Goal: Transaction & Acquisition: Purchase product/service

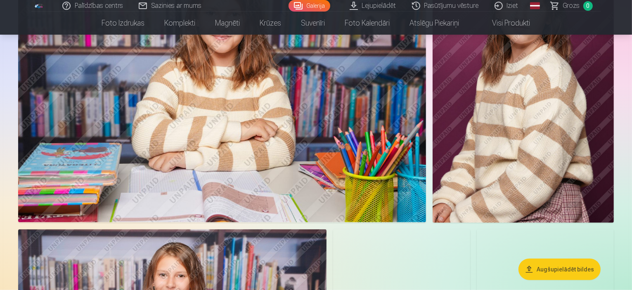
scroll to position [450, 0]
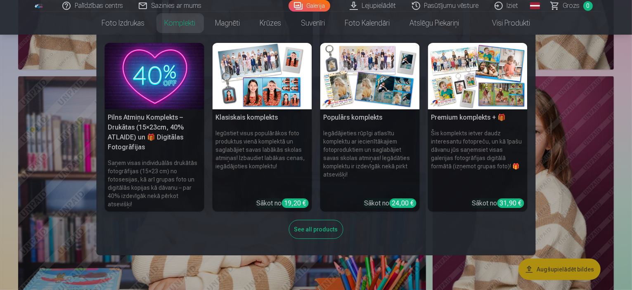
click at [177, 28] on link "Komplekti" at bounding box center [180, 23] width 51 height 23
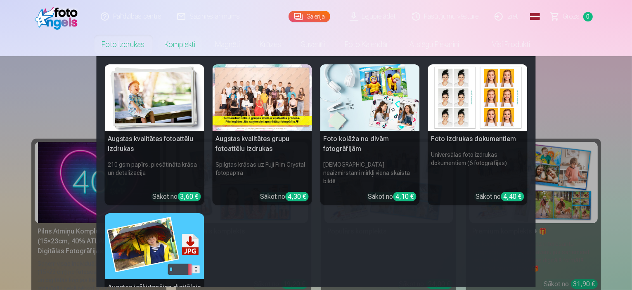
click at [59, 106] on nav "Augstas kvalitātes fotoattēlu izdrukas 210 gsm papīrs, piesātināta krāsa un det…" at bounding box center [316, 171] width 632 height 231
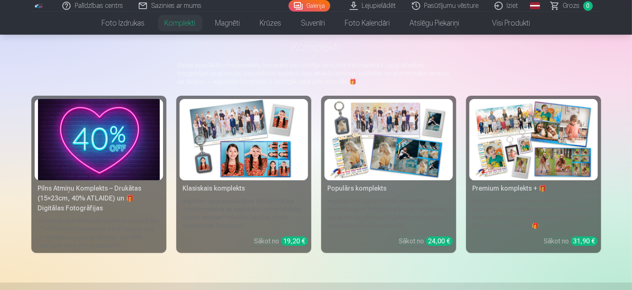
scroll to position [41, 0]
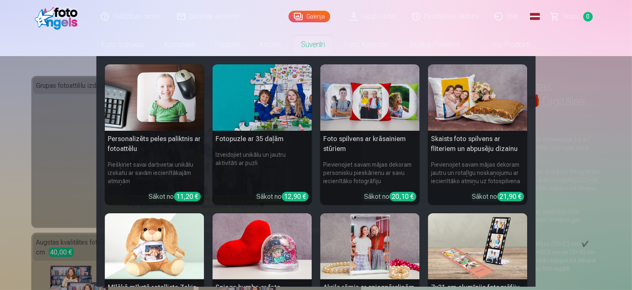
click at [595, 68] on nav "Personalizēts peles paliktnis ar fotoattēlu Piešķiriet savai darbvietai unikālu…" at bounding box center [316, 171] width 632 height 231
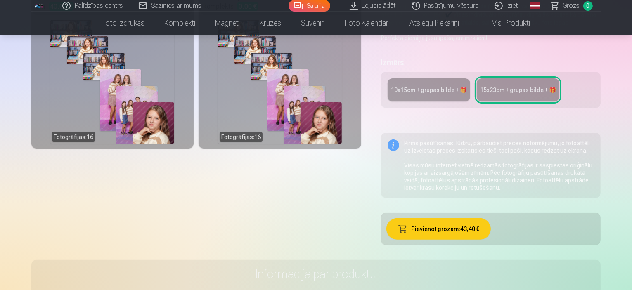
scroll to position [165, 0]
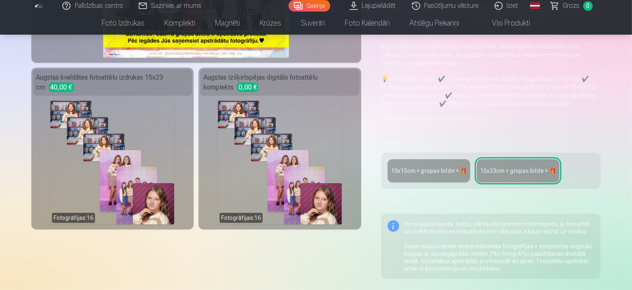
click at [345, 110] on div "Fotogrāfijas : 16" at bounding box center [279, 163] width 159 height 124
click at [398, 167] on div "10x15сm + grupas bilde + 🎁" at bounding box center [429, 171] width 76 height 8
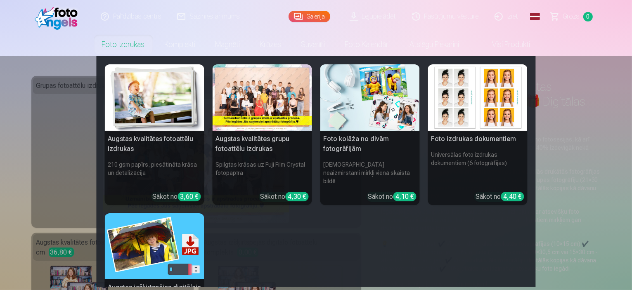
click at [119, 50] on link "Foto izdrukas" at bounding box center [123, 44] width 63 height 23
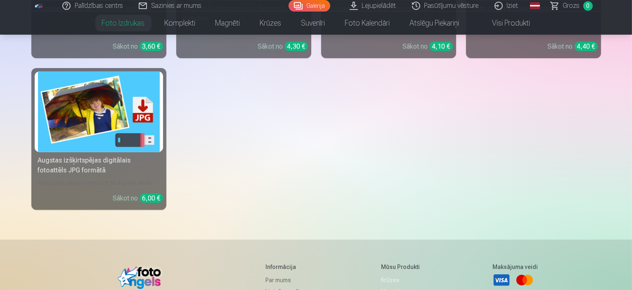
scroll to position [83, 0]
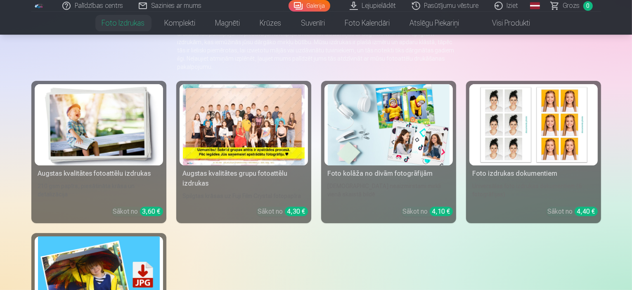
click at [89, 130] on img at bounding box center [99, 124] width 122 height 81
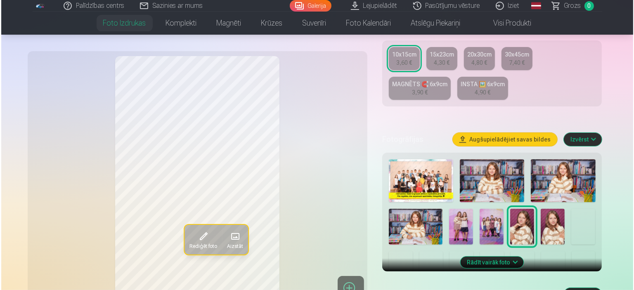
scroll to position [165, 0]
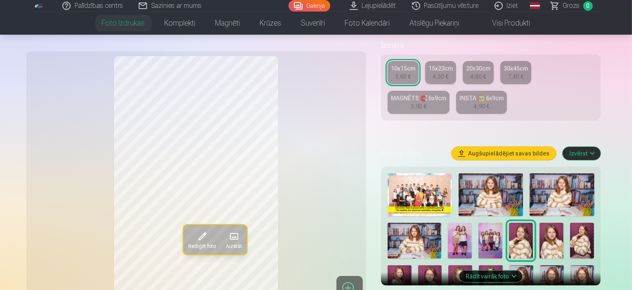
click at [188, 243] on span "Rediģēt foto" at bounding box center [202, 246] width 28 height 7
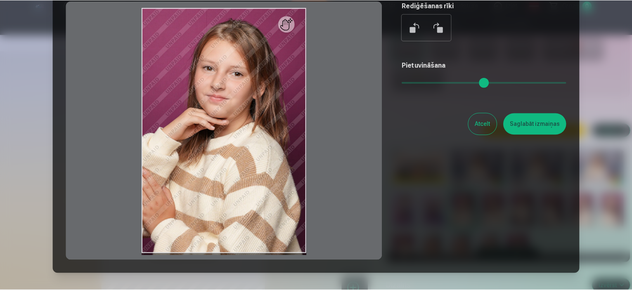
scroll to position [83, 0]
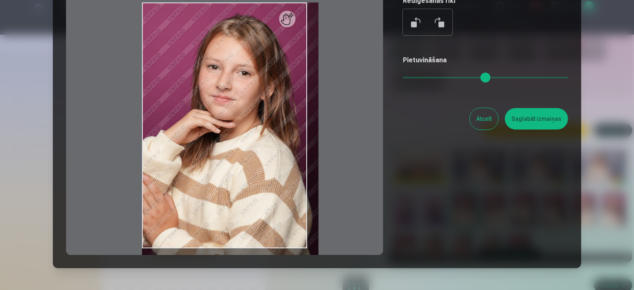
type input "*"
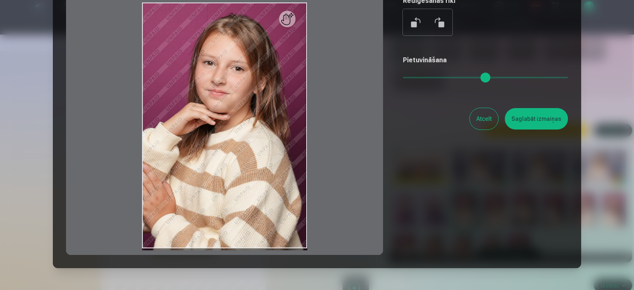
drag, startPoint x: 412, startPoint y: 75, endPoint x: 388, endPoint y: 78, distance: 24.1
click at [403, 78] on input "range" at bounding box center [485, 78] width 165 height 2
click at [477, 118] on button "Atcelt" at bounding box center [484, 118] width 28 height 21
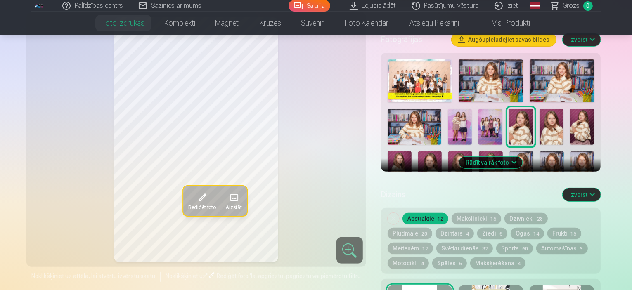
scroll to position [330, 0]
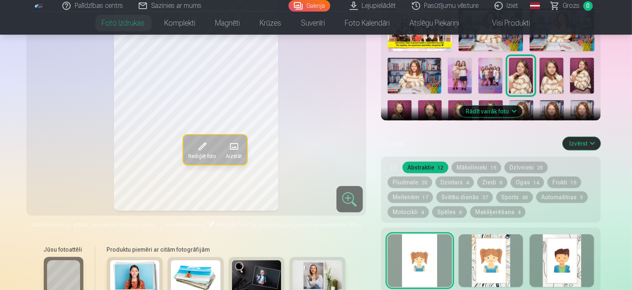
click at [478, 162] on button "Mākslinieki 15" at bounding box center [477, 168] width 50 height 12
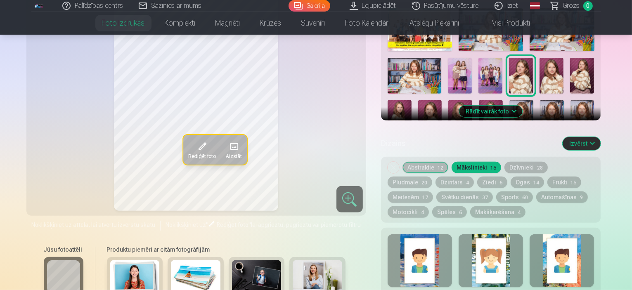
click at [435, 162] on button "Abstraktie 12" at bounding box center [426, 168] width 46 height 12
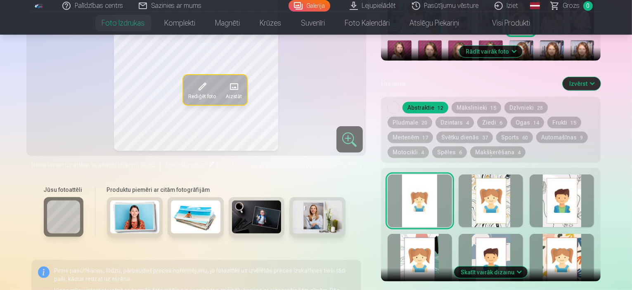
scroll to position [248, 0]
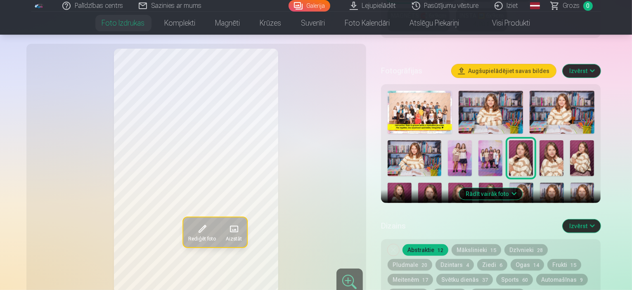
click at [431, 91] on img at bounding box center [420, 112] width 64 height 43
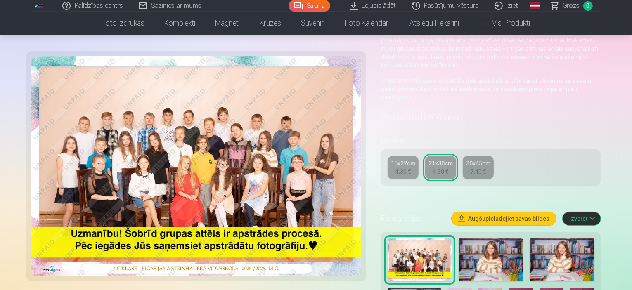
scroll to position [207, 0]
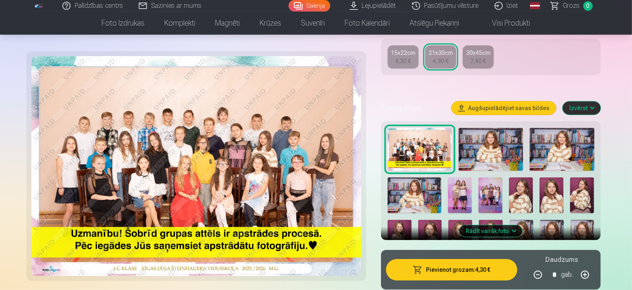
click at [439, 259] on button "Pievienot grozam : 4,30 €" at bounding box center [452, 269] width 132 height 21
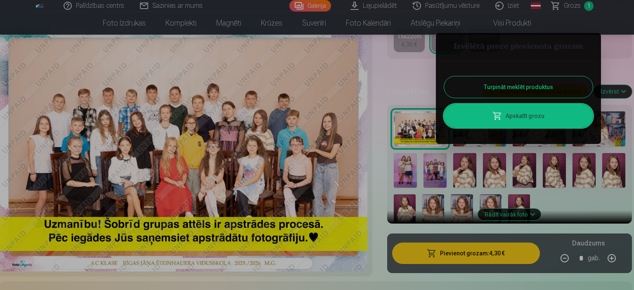
click at [495, 81] on button "Turpināt meklēt produktus" at bounding box center [518, 86] width 149 height 21
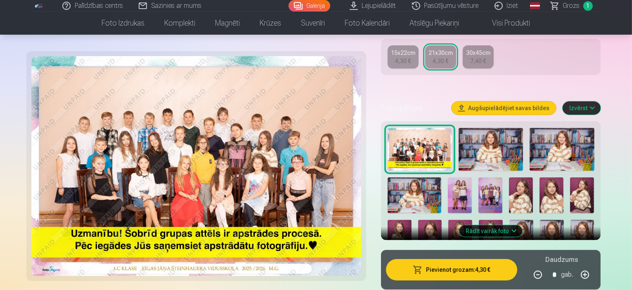
click at [472, 128] on img at bounding box center [491, 149] width 64 height 43
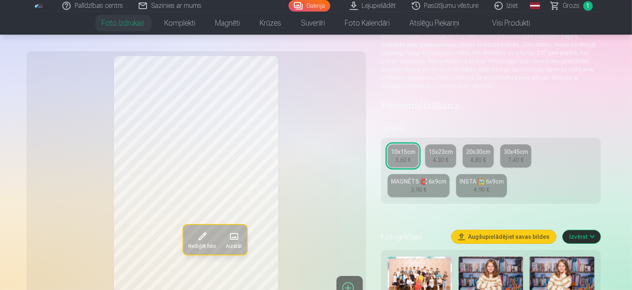
scroll to position [83, 0]
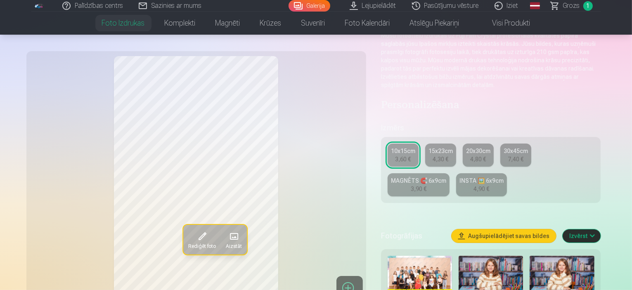
click at [474, 185] on div "4,90 €" at bounding box center [482, 189] width 16 height 8
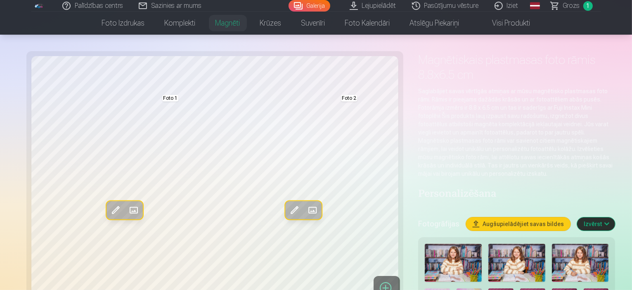
scroll to position [41, 0]
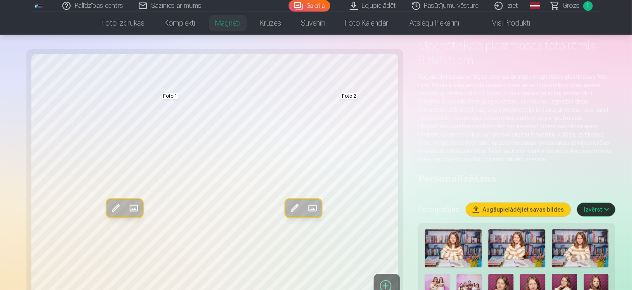
click at [425, 230] on img at bounding box center [453, 249] width 57 height 38
click at [484, 173] on h4 "Personalizēšana" at bounding box center [516, 179] width 197 height 13
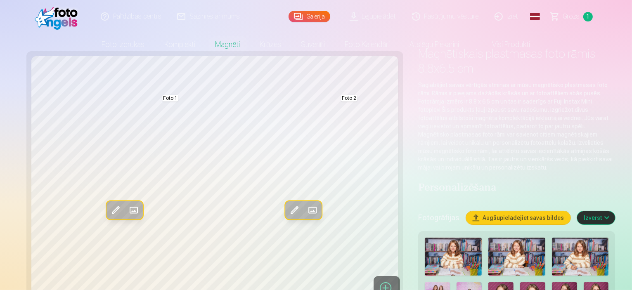
scroll to position [0, 0]
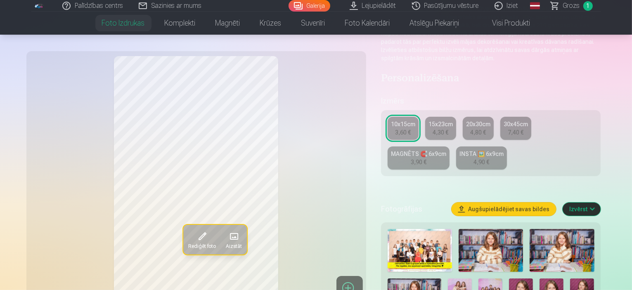
scroll to position [124, 0]
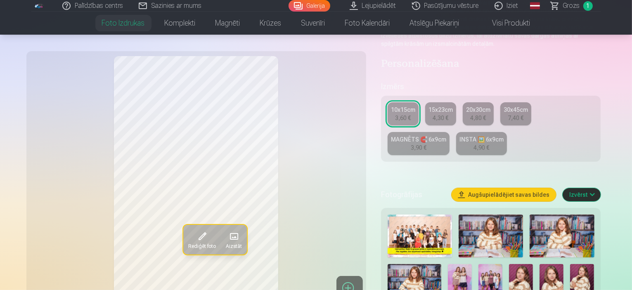
click at [431, 215] on img at bounding box center [420, 236] width 64 height 43
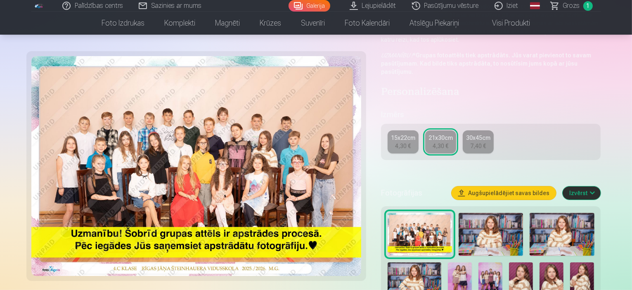
scroll to position [124, 0]
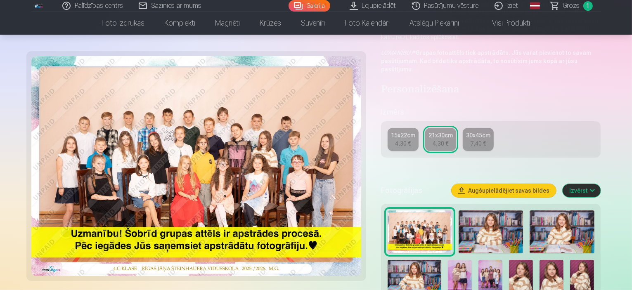
click at [470, 211] on img at bounding box center [491, 232] width 64 height 43
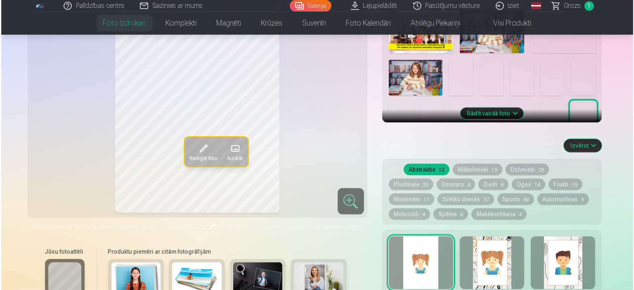
scroll to position [454, 0]
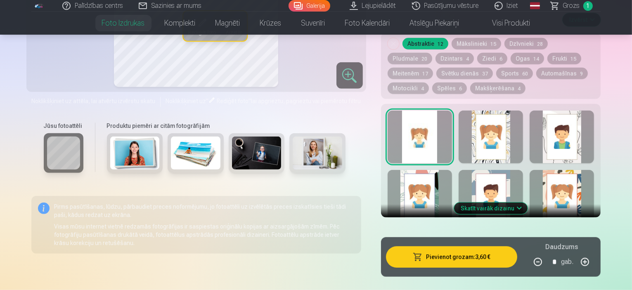
click at [423, 253] on span "button" at bounding box center [418, 257] width 10 height 8
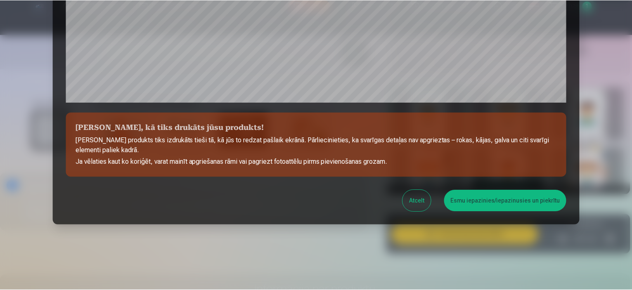
scroll to position [304, 0]
click at [417, 199] on button "Atcelt" at bounding box center [418, 200] width 28 height 21
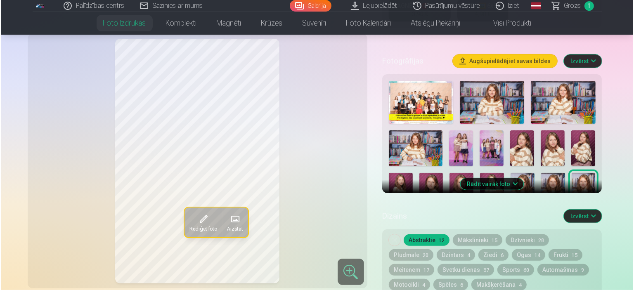
scroll to position [248, 0]
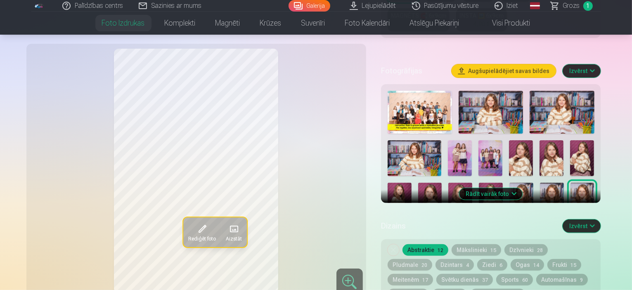
click at [195, 223] on span at bounding box center [201, 229] width 13 height 13
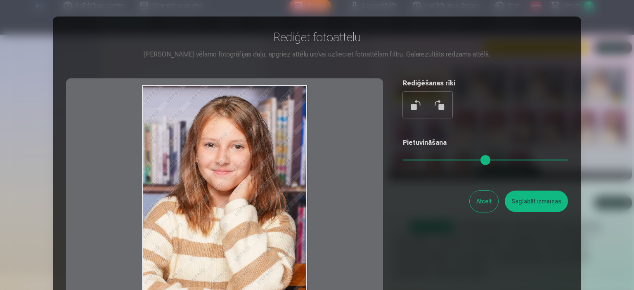
drag, startPoint x: 215, startPoint y: 199, endPoint x: 232, endPoint y: 199, distance: 16.5
click at [232, 199] on div at bounding box center [224, 207] width 317 height 259
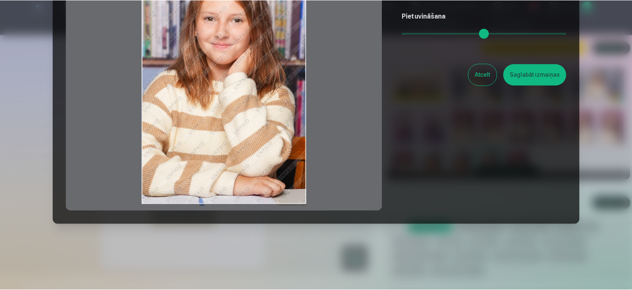
scroll to position [44, 0]
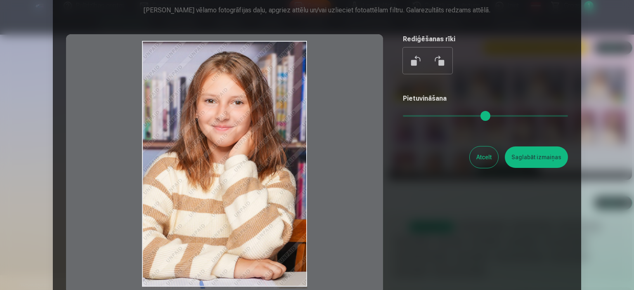
click at [480, 160] on button "Atcelt" at bounding box center [484, 157] width 28 height 21
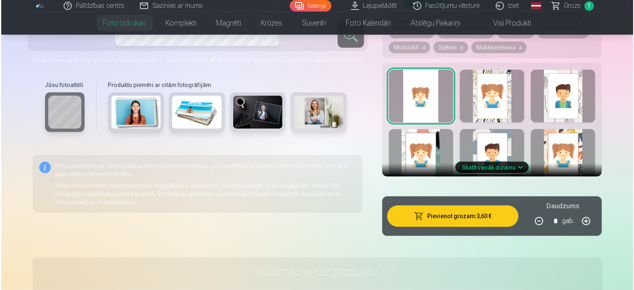
scroll to position [496, 0]
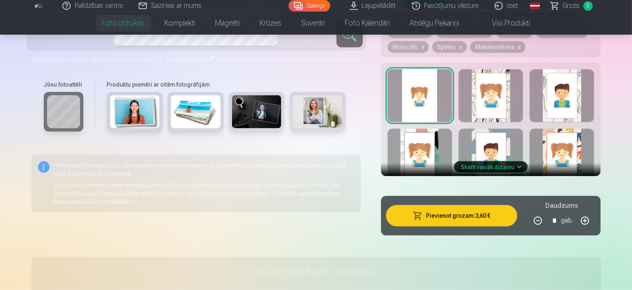
click at [453, 205] on button "Pievienot grozam : 3,60 €" at bounding box center [452, 215] width 132 height 21
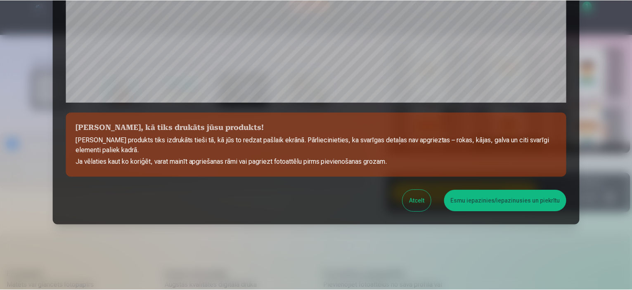
scroll to position [304, 0]
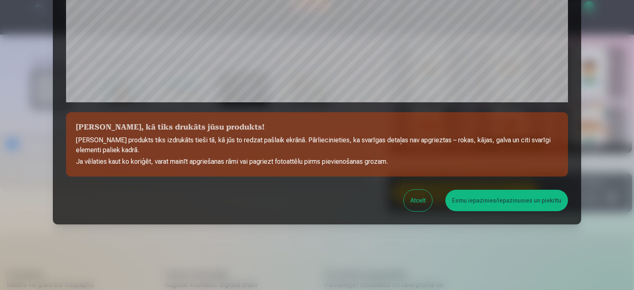
click at [489, 199] on button "Esmu iepazinies/iepazinusies un piekrītu" at bounding box center [507, 200] width 123 height 21
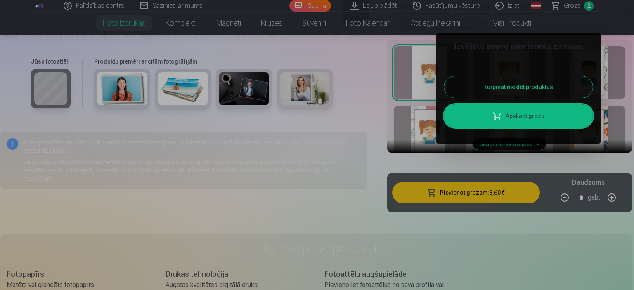
click at [374, 106] on div at bounding box center [317, 145] width 634 height 290
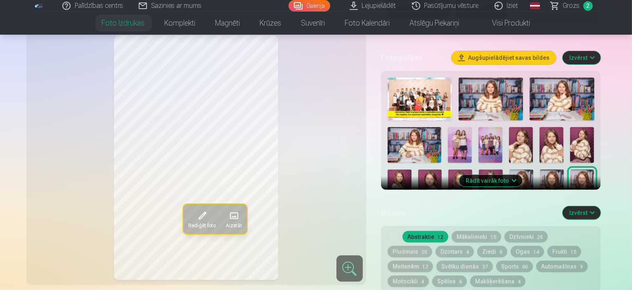
scroll to position [248, 0]
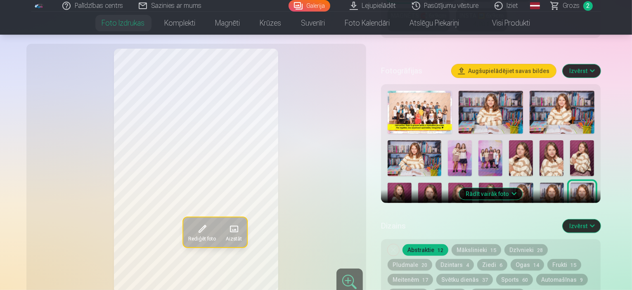
click at [471, 91] on img at bounding box center [491, 112] width 64 height 43
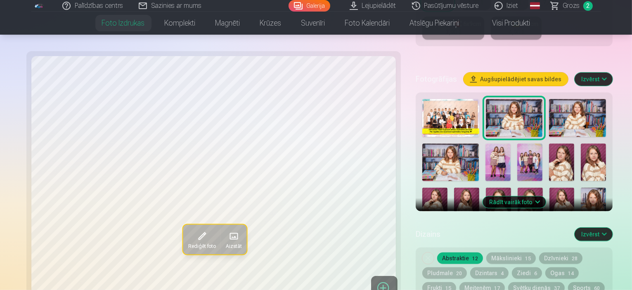
click at [579, 9] on span "Grozs" at bounding box center [571, 6] width 17 height 10
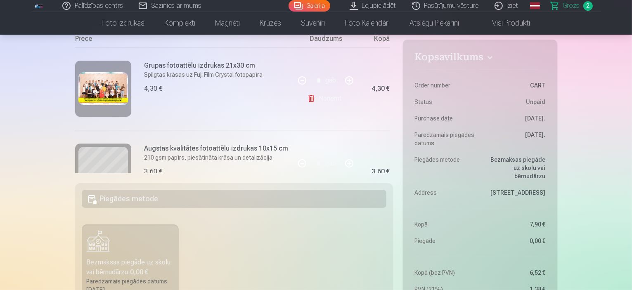
scroll to position [83, 0]
click at [319, 97] on link "Noņemt" at bounding box center [326, 98] width 38 height 17
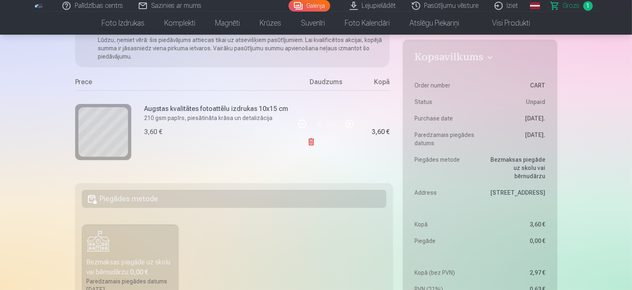
click at [324, 138] on link "Noņemt" at bounding box center [326, 142] width 38 height 17
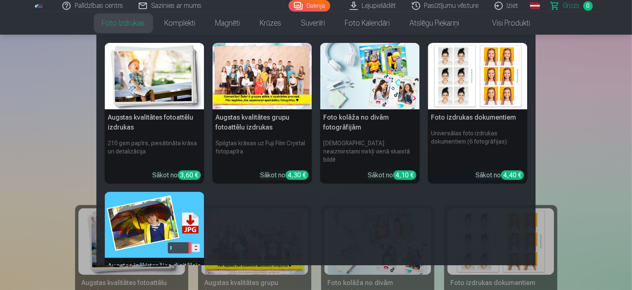
click at [113, 26] on link "Foto izdrukas" at bounding box center [123, 23] width 63 height 23
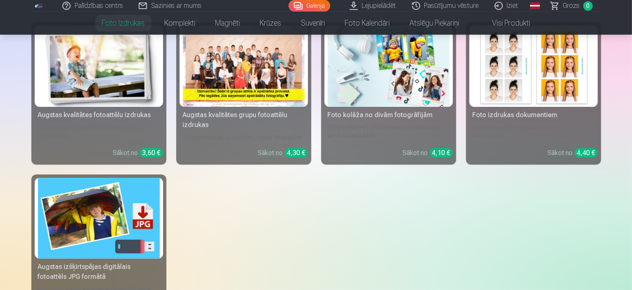
scroll to position [41, 0]
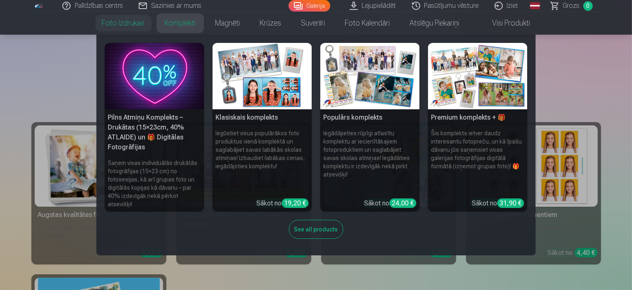
click at [175, 21] on link "Komplekti" at bounding box center [180, 23] width 51 height 23
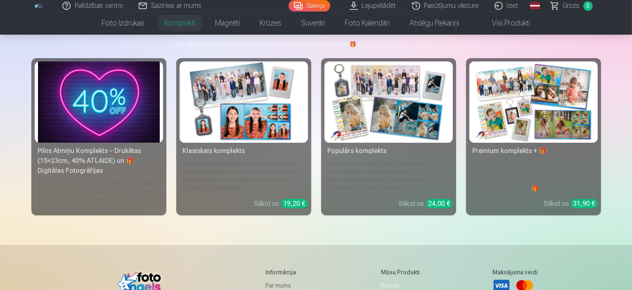
scroll to position [83, 0]
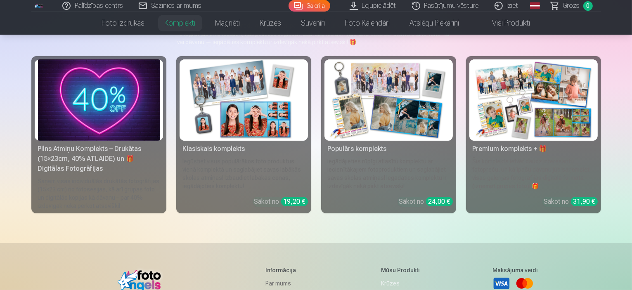
click at [117, 119] on img at bounding box center [99, 99] width 122 height 81
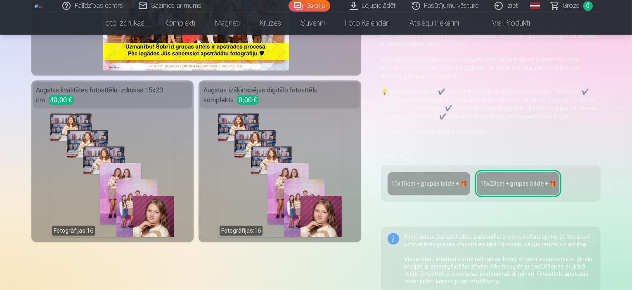
scroll to position [165, 0]
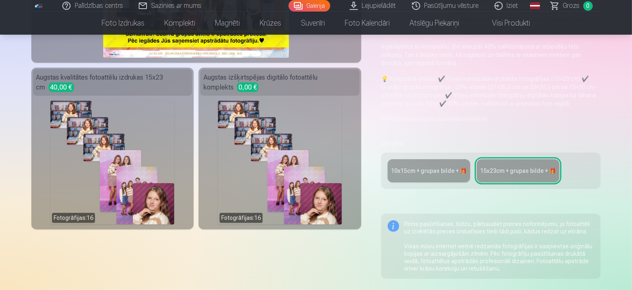
click at [403, 167] on div "10x15сm + grupas bilde + 🎁" at bounding box center [429, 171] width 76 height 8
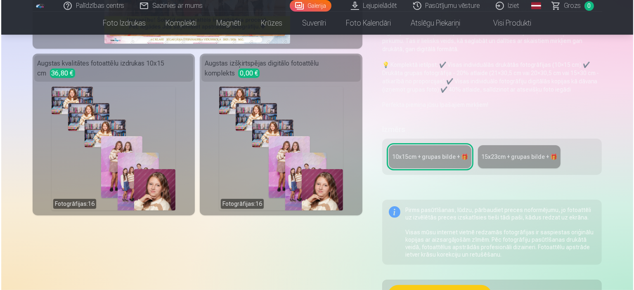
scroll to position [165, 0]
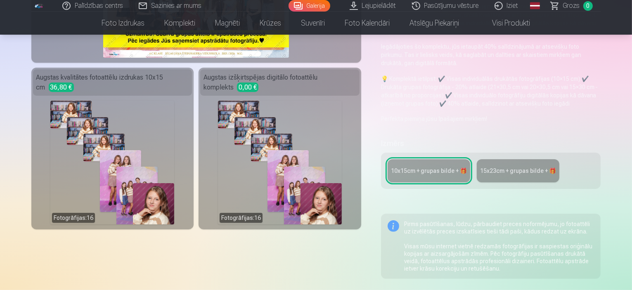
click at [123, 127] on div "Fotogrāfijas : 16" at bounding box center [112, 163] width 124 height 124
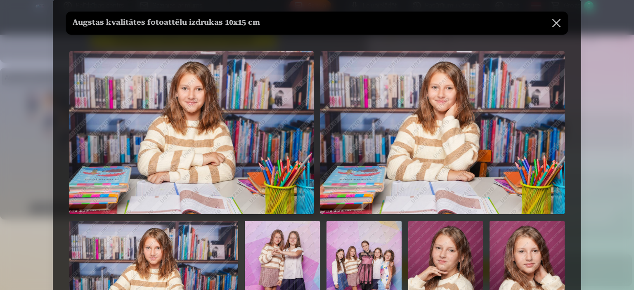
scroll to position [0, 0]
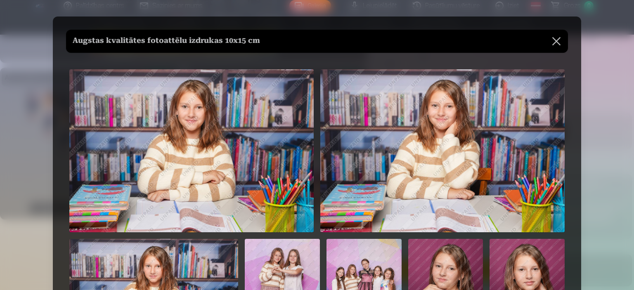
click at [608, 128] on div at bounding box center [317, 145] width 634 height 290
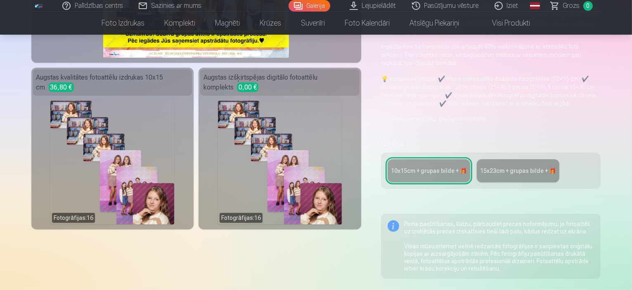
click at [280, 132] on div "Fotogrāfijas : 16" at bounding box center [280, 163] width 124 height 124
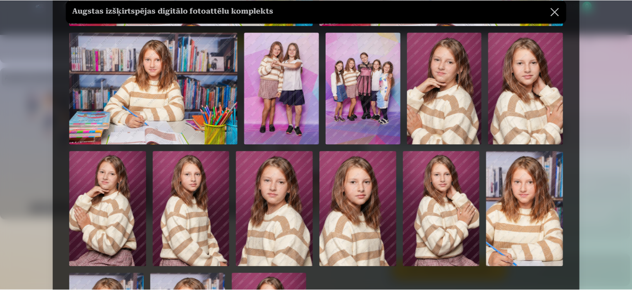
scroll to position [207, 0]
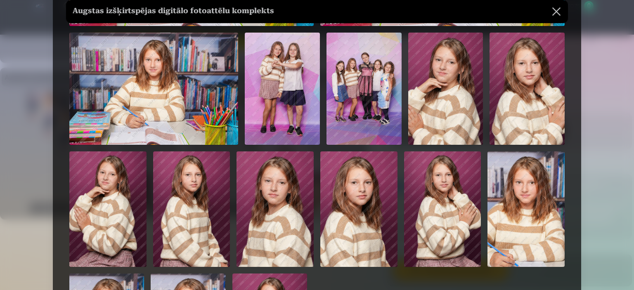
click at [595, 116] on div at bounding box center [317, 145] width 634 height 290
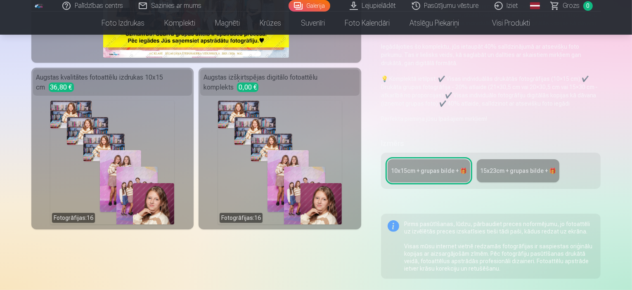
click at [211, 116] on div "Fotogrāfijas : 16" at bounding box center [279, 163] width 159 height 124
click at [140, 124] on div "Fotogrāfijas : 16" at bounding box center [112, 163] width 124 height 124
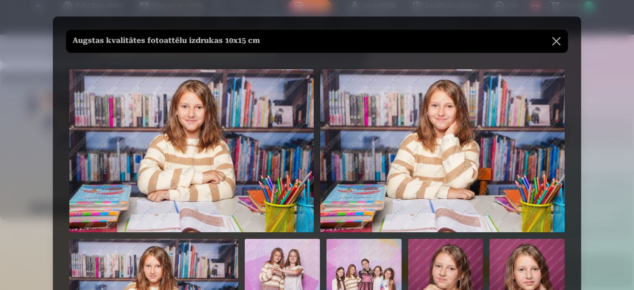
click at [594, 89] on div at bounding box center [317, 145] width 634 height 290
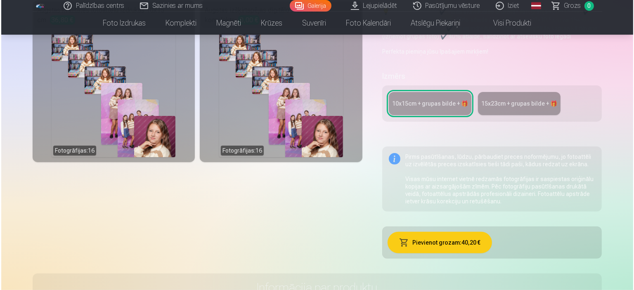
scroll to position [248, 0]
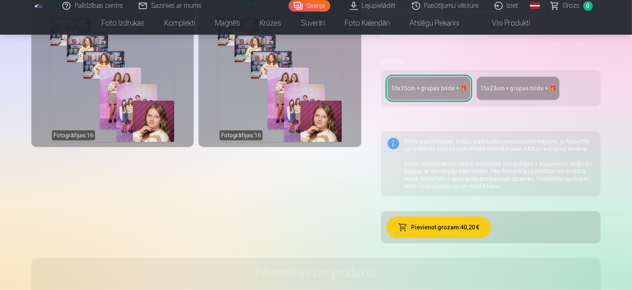
click at [450, 217] on button "Pievienot grozam : 40,20 €" at bounding box center [439, 227] width 104 height 21
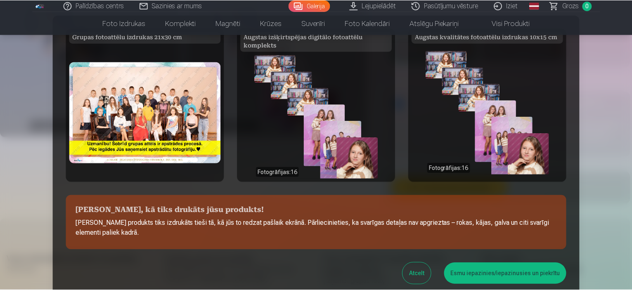
scroll to position [0, 0]
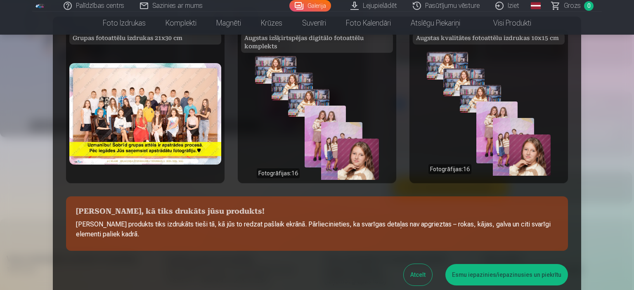
click at [490, 272] on button "Esmu iepazinies/iepazinusies un piekrītu" at bounding box center [507, 274] width 123 height 21
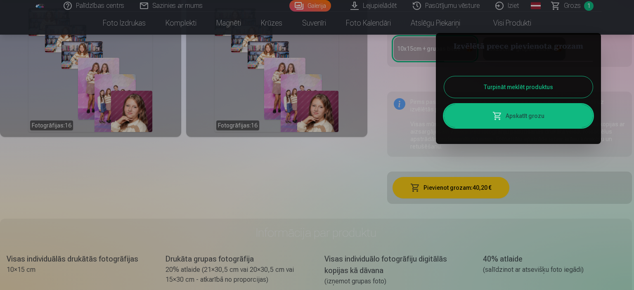
click at [524, 112] on link "Apskatīt grozu" at bounding box center [518, 115] width 149 height 23
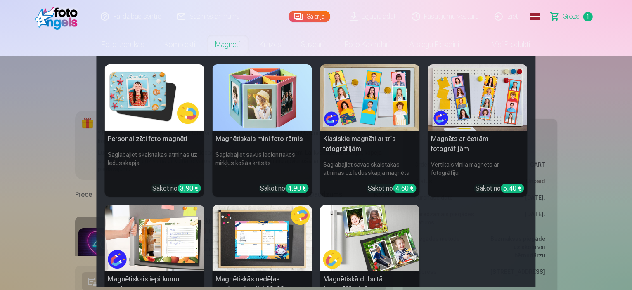
click at [45, 82] on nav "Personalizēti foto magnēti Saglabājiet skaistākās atmiņas uz ledusskapja Sākot …" at bounding box center [316, 171] width 632 height 231
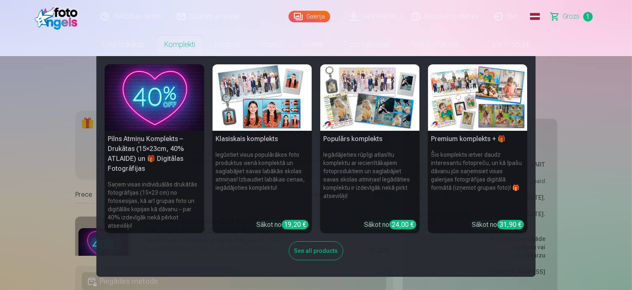
click at [274, 98] on img at bounding box center [263, 97] width 100 height 66
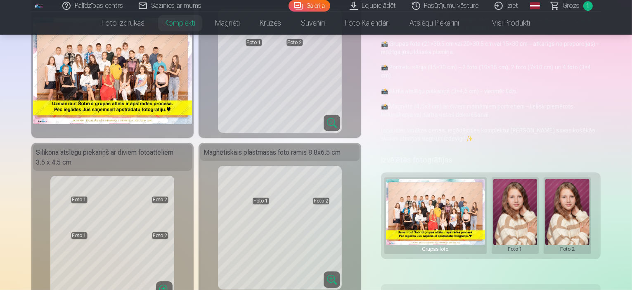
scroll to position [41, 0]
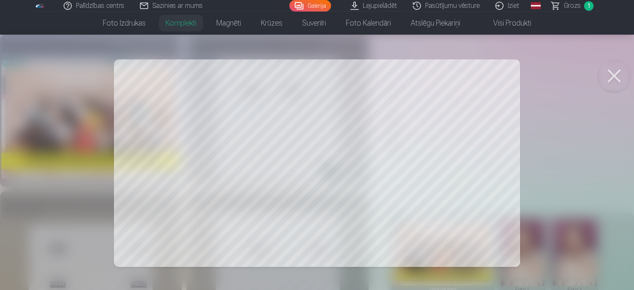
click at [210, 149] on div at bounding box center [317, 145] width 634 height 290
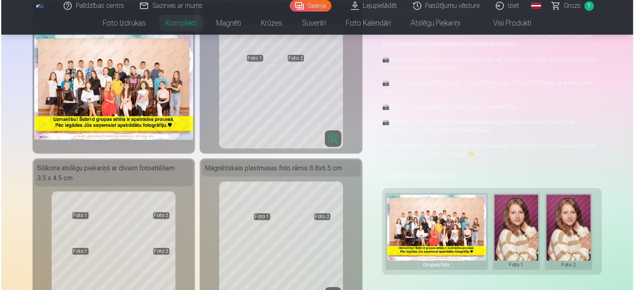
scroll to position [124, 0]
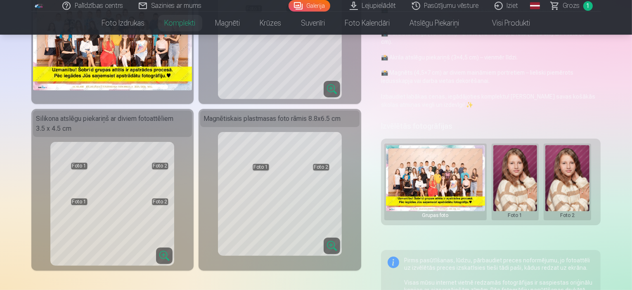
click at [575, 169] on button at bounding box center [568, 182] width 44 height 74
click at [569, 178] on button "Nomainiet foto" at bounding box center [573, 173] width 67 height 23
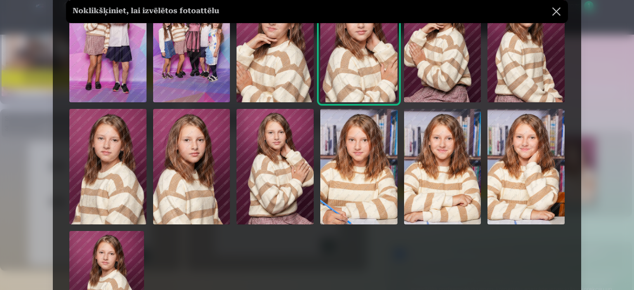
scroll to position [41, 0]
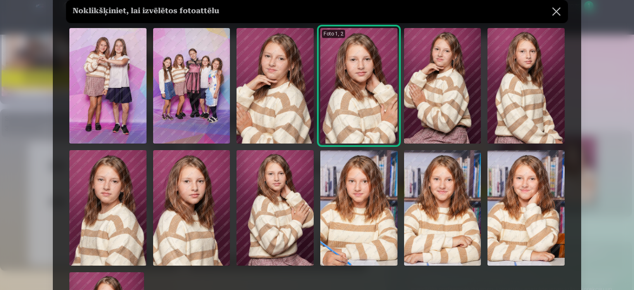
click at [613, 58] on div at bounding box center [317, 145] width 634 height 290
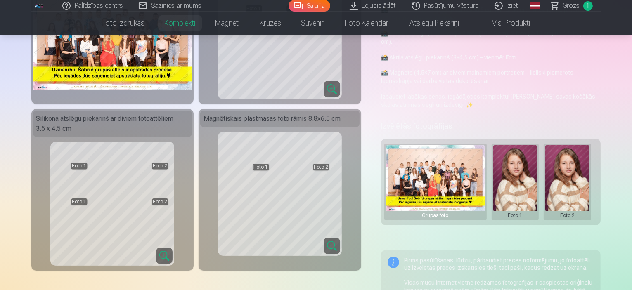
click at [582, 164] on button at bounding box center [568, 182] width 44 height 74
click at [577, 171] on button "Nomainiet foto" at bounding box center [573, 173] width 67 height 23
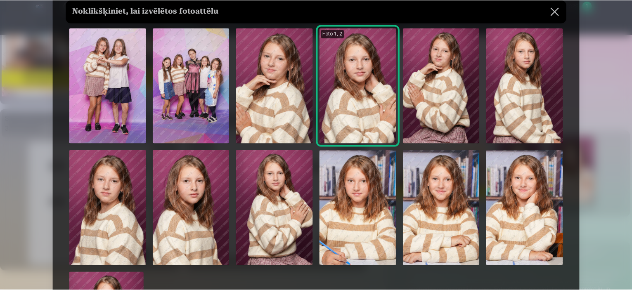
scroll to position [83, 0]
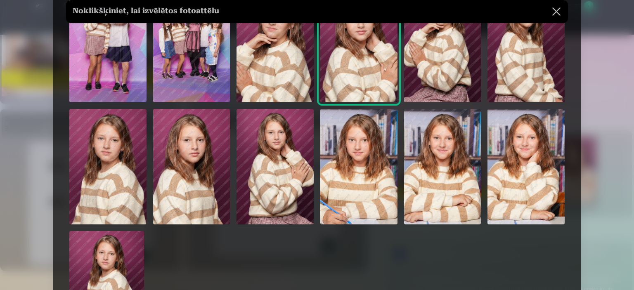
click at [445, 167] on img at bounding box center [442, 167] width 77 height 116
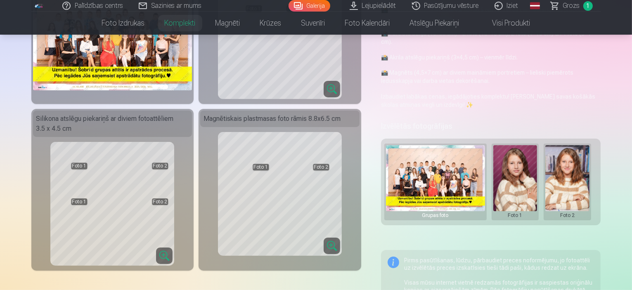
click at [574, 168] on button at bounding box center [568, 182] width 44 height 74
click at [603, 120] on div at bounding box center [316, 145] width 632 height 290
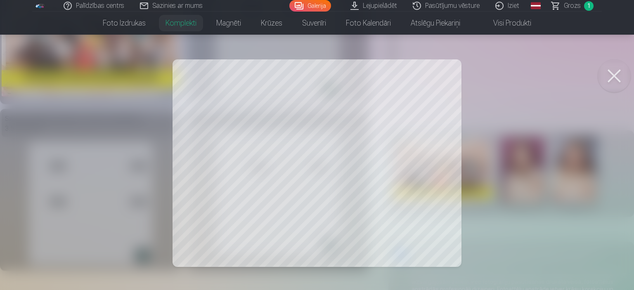
click at [411, 187] on div at bounding box center [317, 145] width 634 height 290
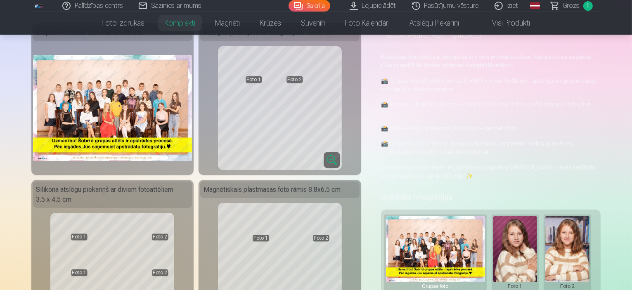
scroll to position [41, 0]
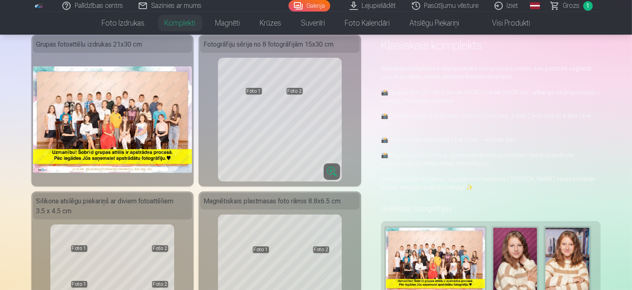
click at [126, 120] on img at bounding box center [112, 119] width 159 height 106
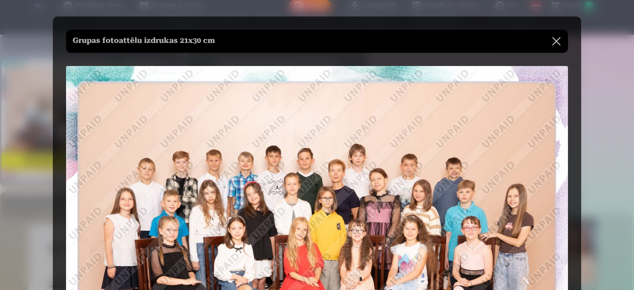
click at [594, 124] on div at bounding box center [317, 145] width 634 height 290
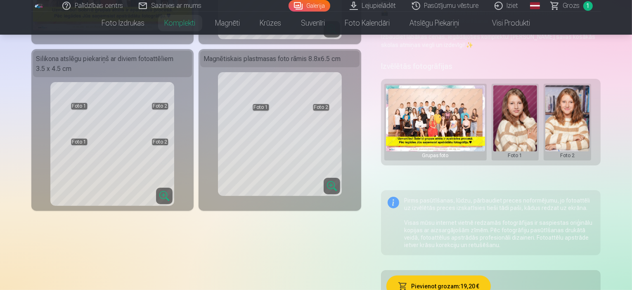
scroll to position [165, 0]
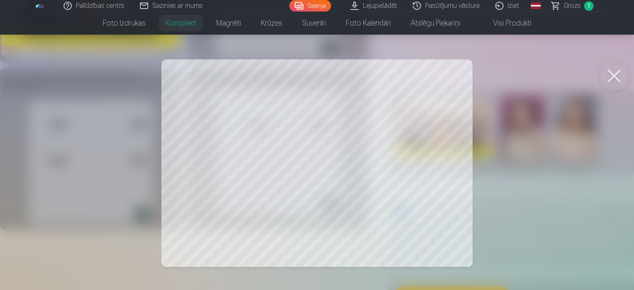
click at [393, 157] on div at bounding box center [317, 145] width 634 height 290
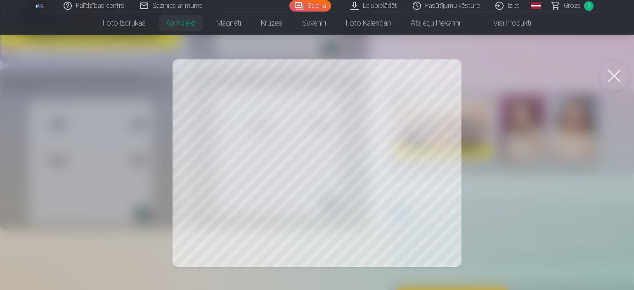
click at [502, 128] on div at bounding box center [317, 145] width 634 height 290
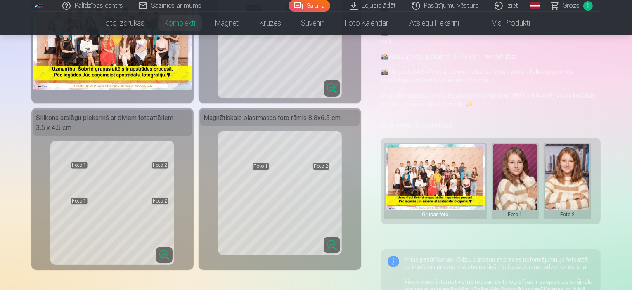
scroll to position [124, 0]
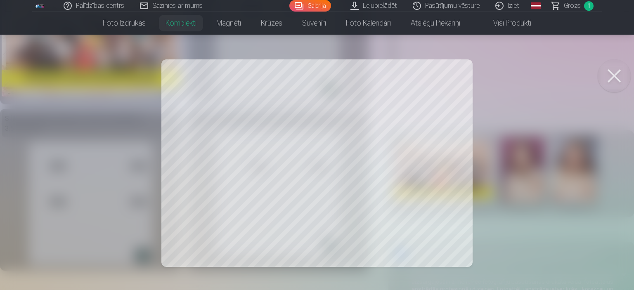
click at [508, 120] on div at bounding box center [317, 145] width 634 height 290
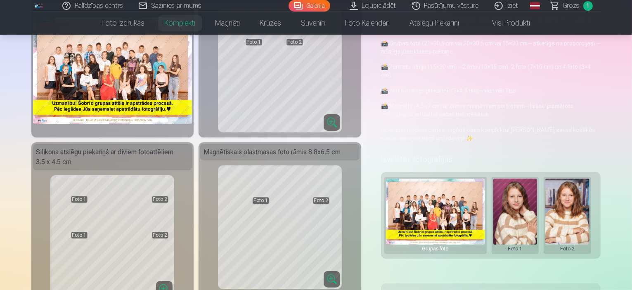
scroll to position [0, 0]
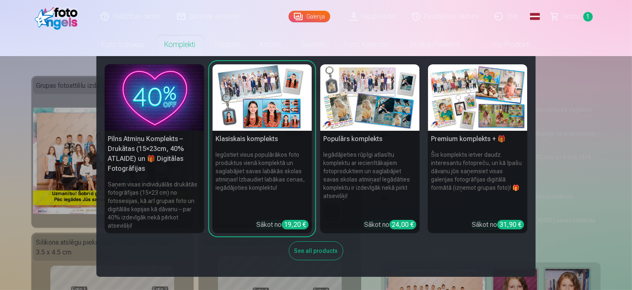
click at [169, 45] on link "Komplekti" at bounding box center [180, 44] width 51 height 23
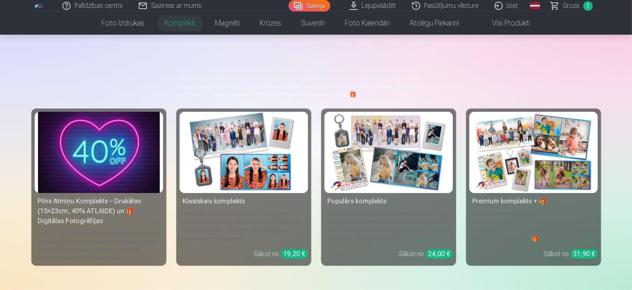
scroll to position [83, 0]
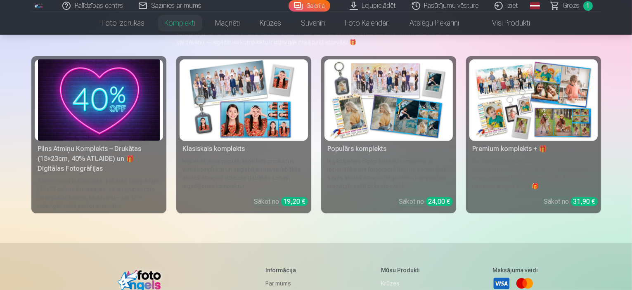
click at [552, 125] on img at bounding box center [534, 99] width 122 height 81
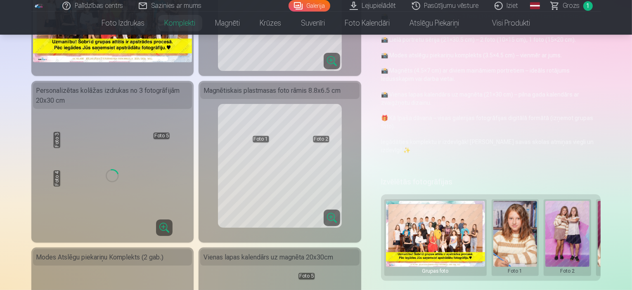
scroll to position [165, 0]
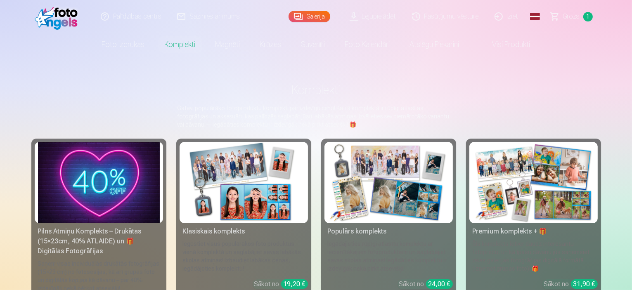
click at [389, 175] on img at bounding box center [389, 182] width 122 height 81
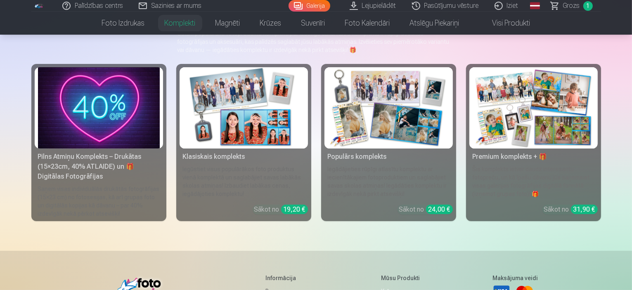
scroll to position [83, 0]
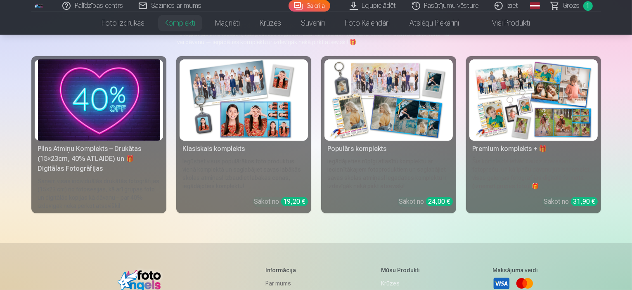
click at [563, 7] on link "Grozs 1" at bounding box center [573, 6] width 58 height 12
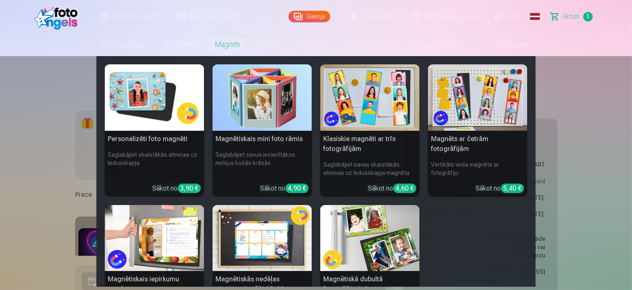
click at [151, 105] on img at bounding box center [155, 97] width 100 height 66
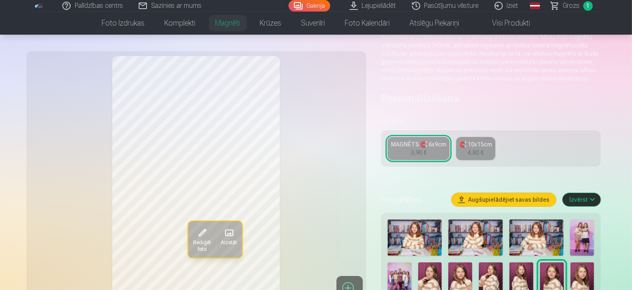
scroll to position [165, 0]
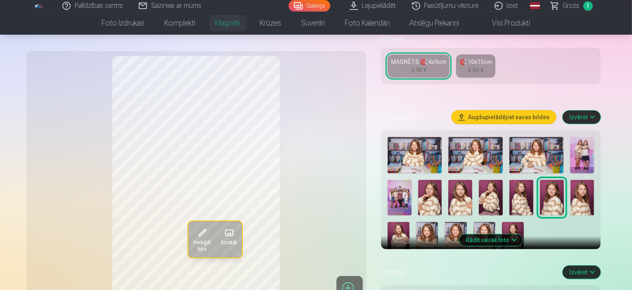
click at [474, 224] on img at bounding box center [485, 238] width 22 height 33
click at [445, 226] on img at bounding box center [456, 238] width 22 height 33
click at [438, 222] on img at bounding box center [427, 238] width 22 height 33
click at [445, 222] on img at bounding box center [456, 238] width 22 height 33
click at [438, 222] on img at bounding box center [427, 238] width 22 height 33
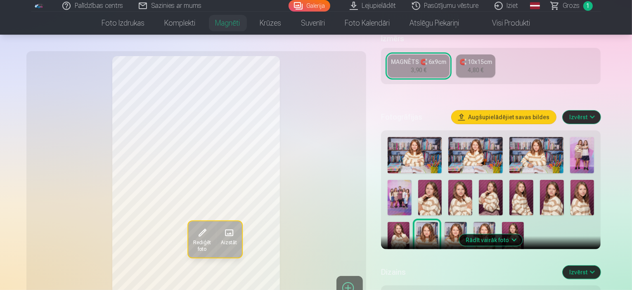
click at [522, 146] on img at bounding box center [537, 155] width 54 height 36
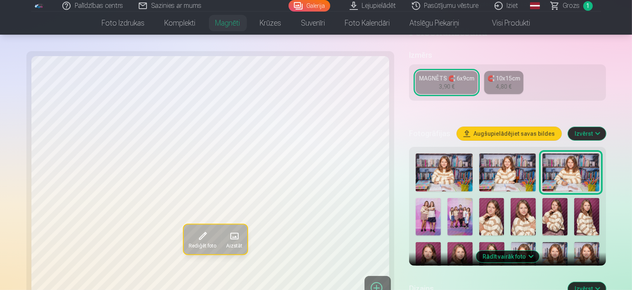
click at [480, 154] on img at bounding box center [508, 173] width 57 height 38
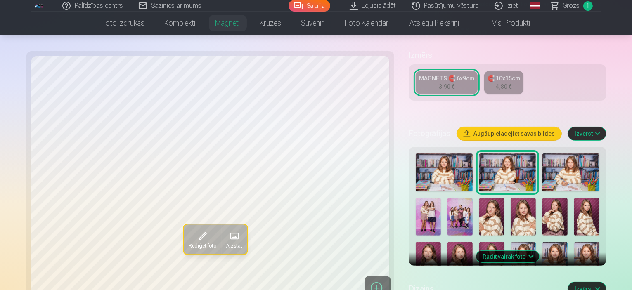
click at [425, 154] on img at bounding box center [444, 173] width 57 height 38
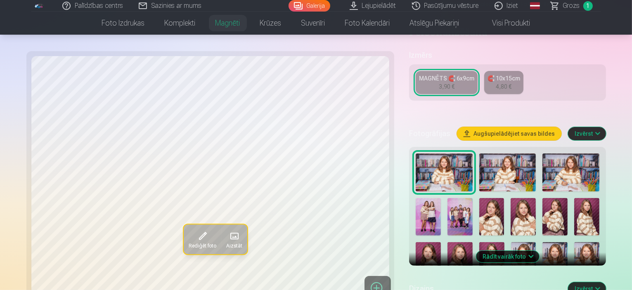
click at [480, 154] on img at bounding box center [508, 173] width 57 height 38
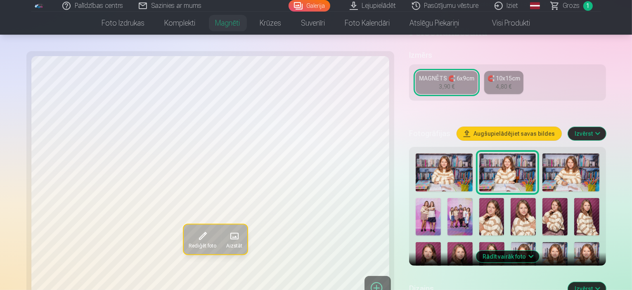
click at [537, 242] on img at bounding box center [523, 261] width 25 height 38
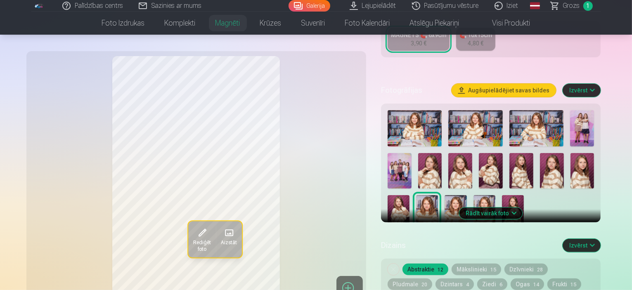
scroll to position [207, 0]
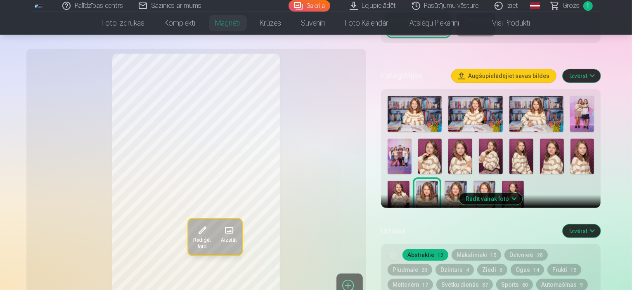
click at [445, 181] on img at bounding box center [456, 197] width 22 height 33
click at [519, 193] on button "Rādīt vairāk foto" at bounding box center [491, 199] width 63 height 12
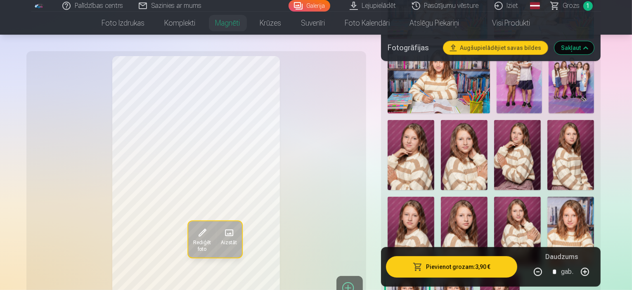
scroll to position [330, 0]
click at [441, 148] on img at bounding box center [464, 155] width 47 height 70
click at [494, 148] on img at bounding box center [517, 155] width 47 height 70
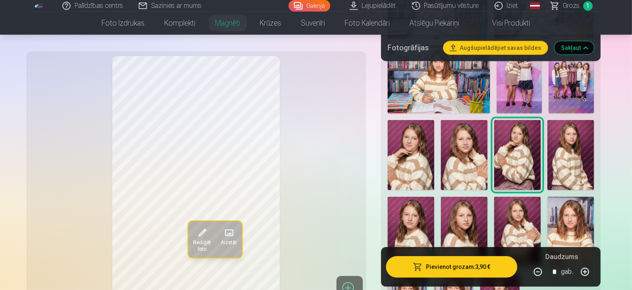
click at [488, 197] on img at bounding box center [464, 232] width 47 height 70
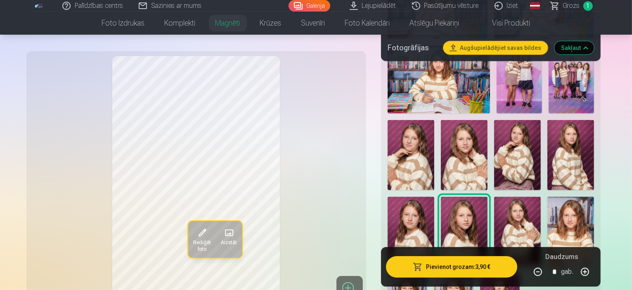
click at [494, 198] on img at bounding box center [517, 232] width 47 height 70
click at [548, 203] on img at bounding box center [571, 232] width 47 height 70
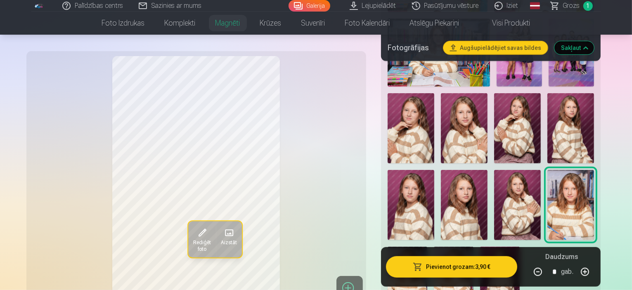
scroll to position [372, 0]
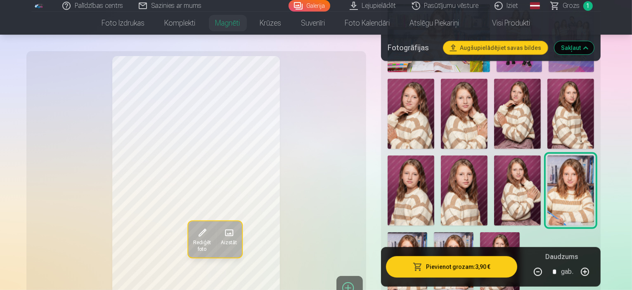
click at [427, 233] on img at bounding box center [408, 262] width 40 height 59
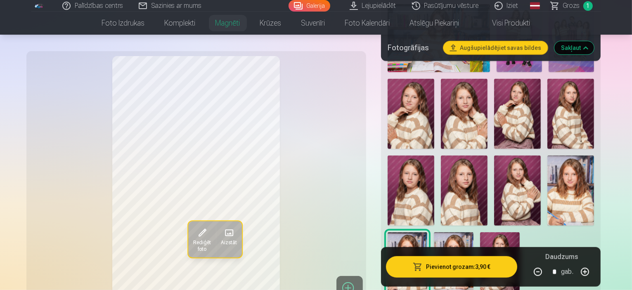
click at [474, 233] on img at bounding box center [454, 262] width 40 height 59
click at [427, 233] on img at bounding box center [408, 262] width 40 height 59
click at [474, 233] on img at bounding box center [454, 262] width 40 height 59
click at [432, 263] on button "Pievienot grozam : 3,90 €" at bounding box center [452, 266] width 132 height 21
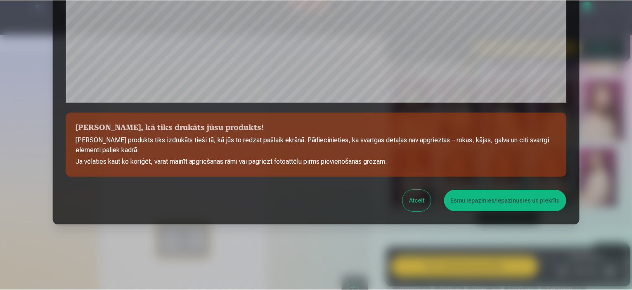
scroll to position [304, 0]
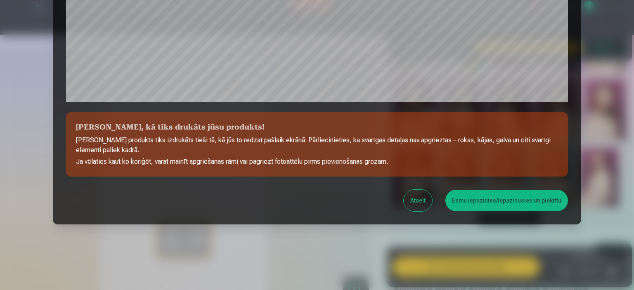
click at [468, 199] on button "Esmu iepazinies/iepazinusies un piekrītu" at bounding box center [507, 200] width 123 height 21
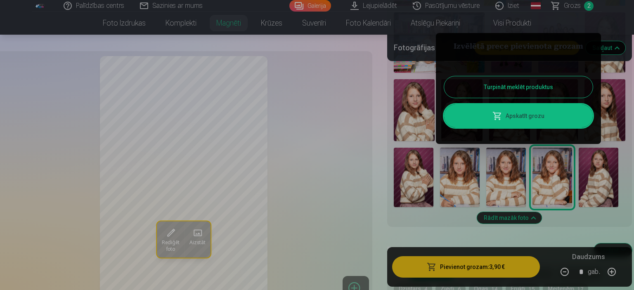
click at [465, 91] on button "Turpināt meklēt produktus" at bounding box center [518, 86] width 149 height 21
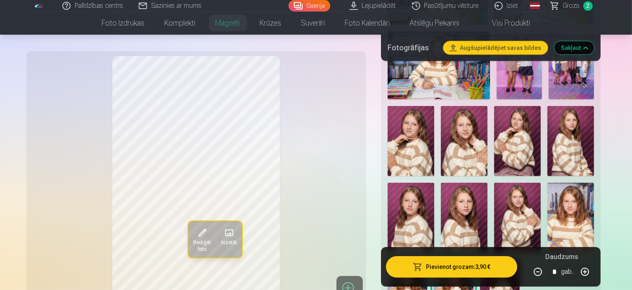
scroll to position [330, 0]
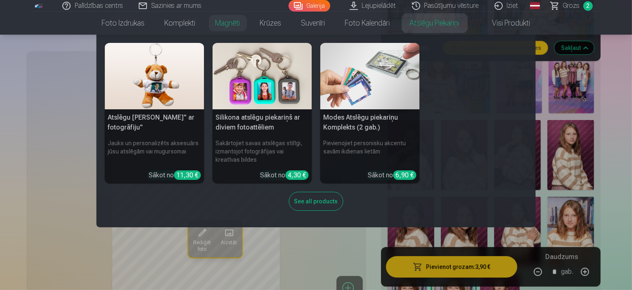
click at [428, 26] on link "Atslēgu piekariņi" at bounding box center [434, 23] width 69 height 23
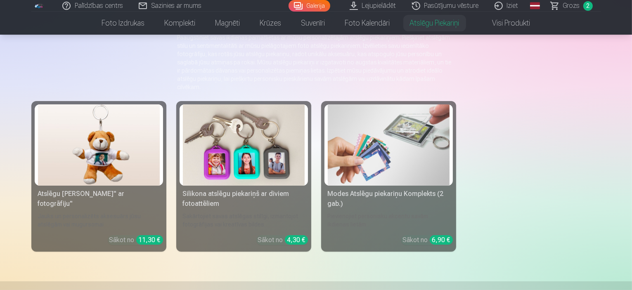
scroll to position [83, 0]
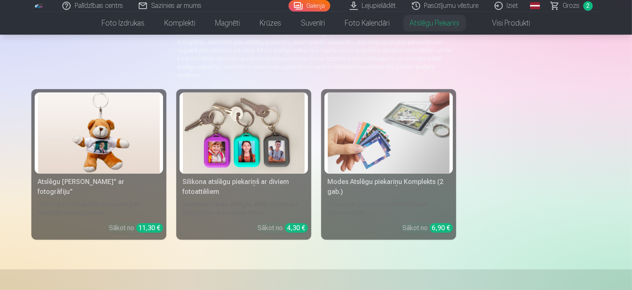
click at [248, 155] on img at bounding box center [244, 133] width 122 height 81
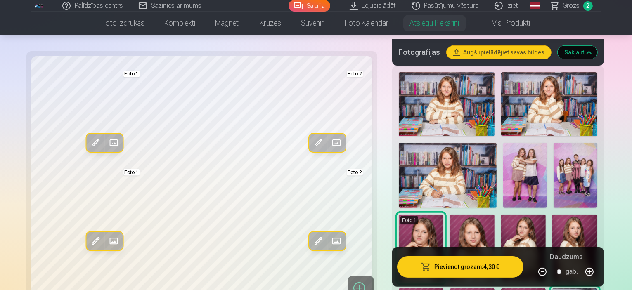
scroll to position [207, 0]
click at [430, 158] on img at bounding box center [448, 175] width 98 height 65
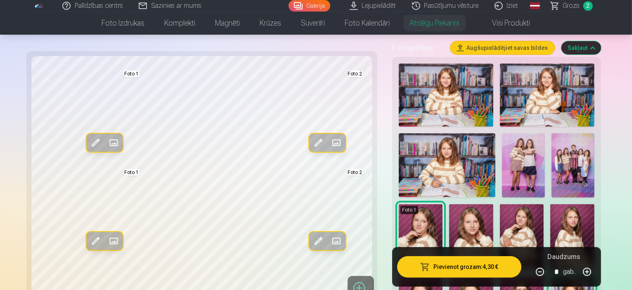
scroll to position [165, 0]
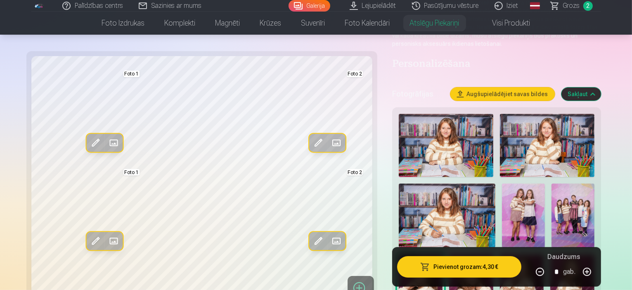
click at [480, 134] on img at bounding box center [446, 145] width 95 height 63
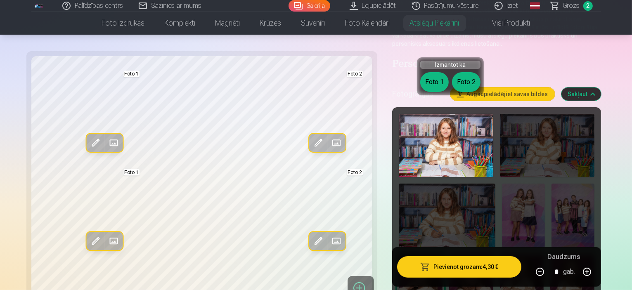
click at [456, 137] on img at bounding box center [446, 145] width 95 height 63
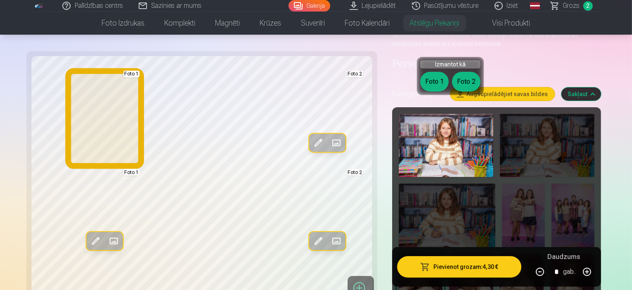
click at [432, 81] on button "Foto 1" at bounding box center [434, 82] width 28 height 20
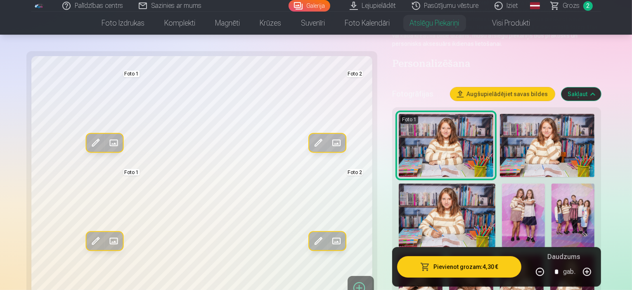
click at [577, 133] on img at bounding box center [547, 145] width 95 height 63
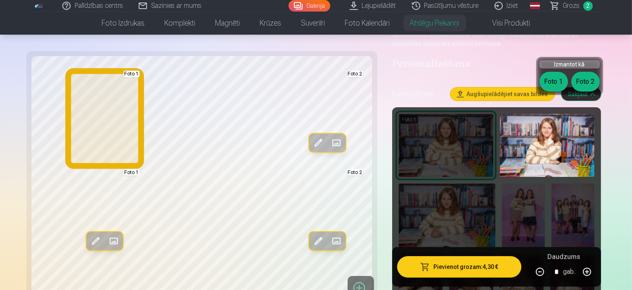
click at [557, 82] on button "Foto 1" at bounding box center [554, 82] width 28 height 20
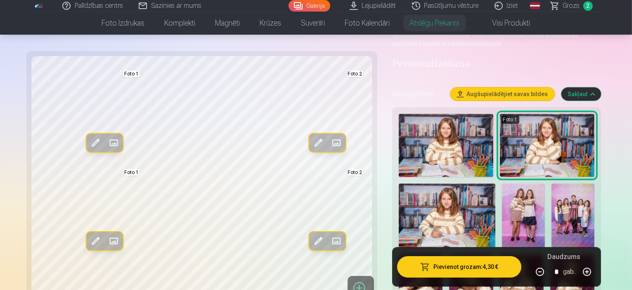
click at [373, 133] on div "Rediģēt foto Aizstāt Foto 1 Rediģēt foto Aizstāt Foto 2 Rediģēt foto Aizstāt Fo…" at bounding box center [316, 253] width 570 height 684
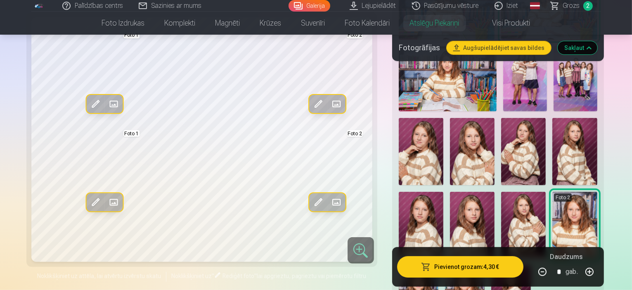
scroll to position [289, 0]
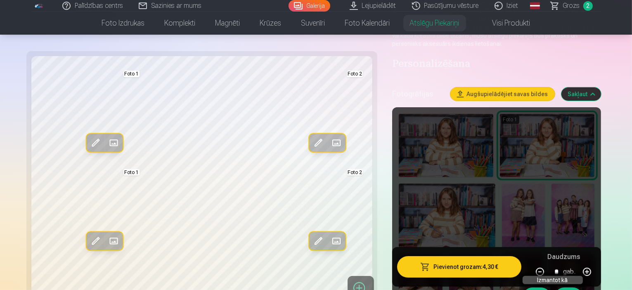
scroll to position [124, 0]
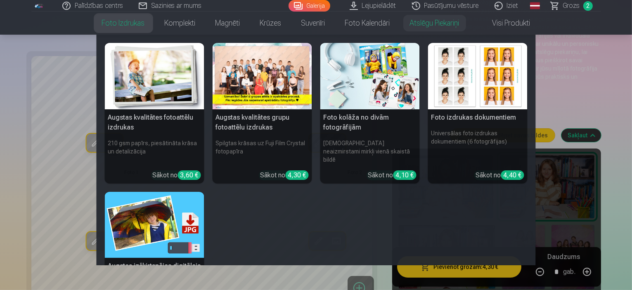
click at [484, 104] on img at bounding box center [478, 76] width 100 height 66
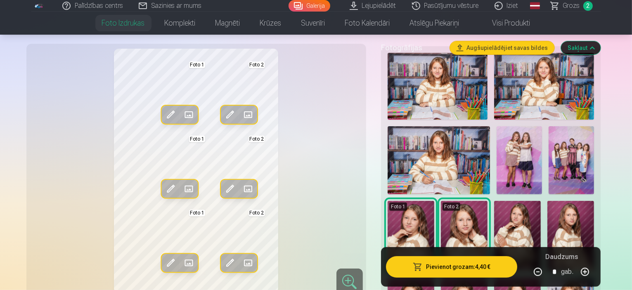
scroll to position [372, 0]
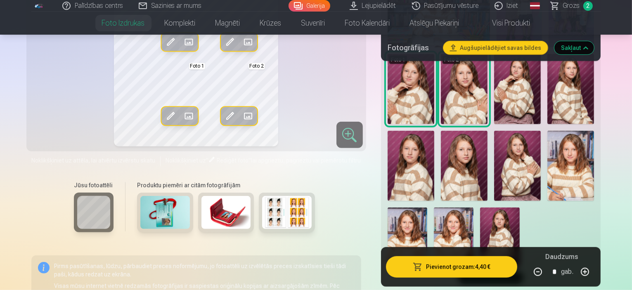
click at [474, 208] on img at bounding box center [454, 237] width 40 height 59
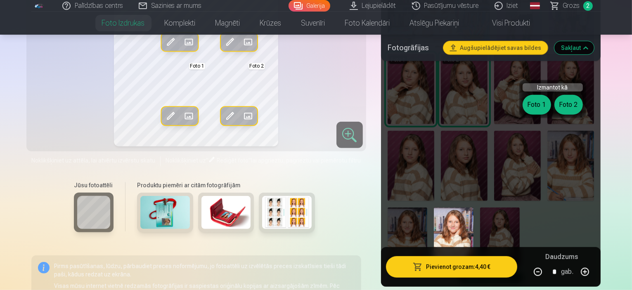
click at [536, 104] on button "Foto 1" at bounding box center [537, 105] width 28 height 20
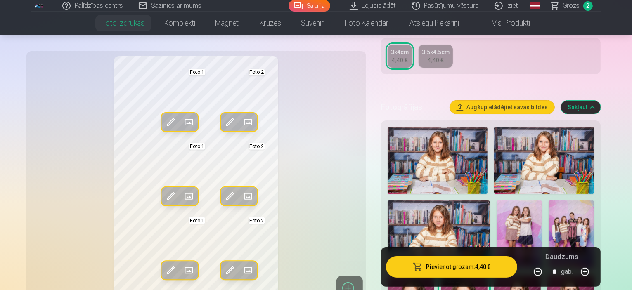
scroll to position [165, 0]
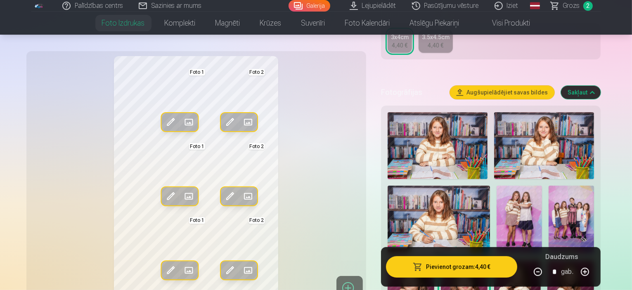
click at [579, 4] on span "Grozs" at bounding box center [571, 6] width 17 height 10
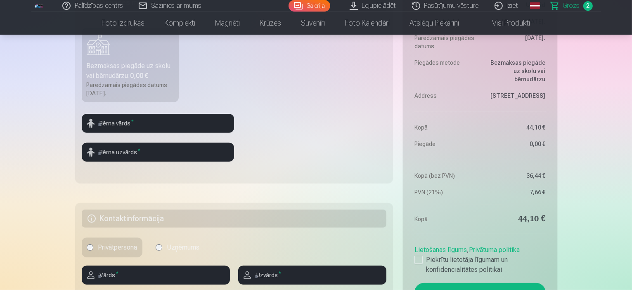
scroll to position [330, 0]
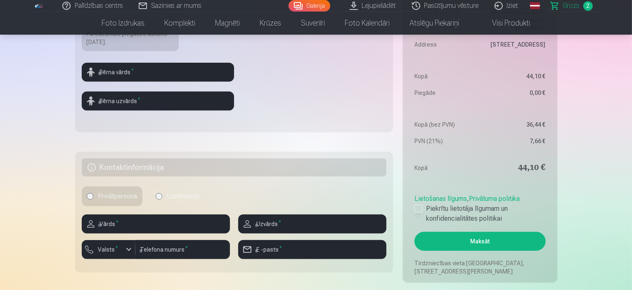
click at [421, 208] on div at bounding box center [419, 209] width 8 height 8
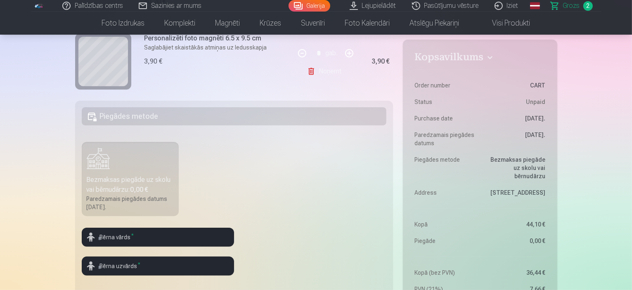
scroll to position [165, 0]
click at [125, 185] on div "Bezmaksas piegāde uz skolu vai bērnudārzu : 0,00 €" at bounding box center [131, 185] width 88 height 20
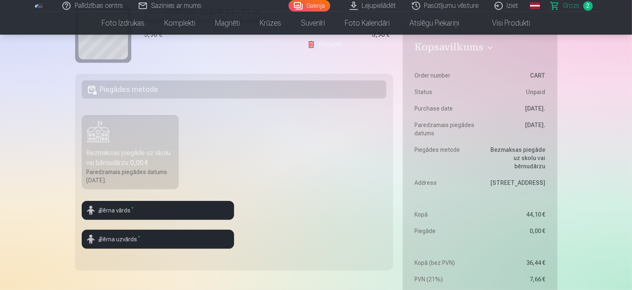
scroll to position [207, 0]
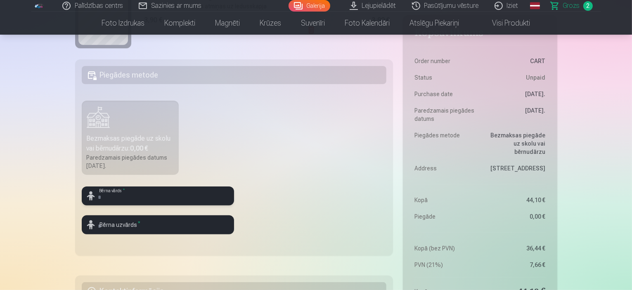
click at [186, 198] on input "text" at bounding box center [158, 196] width 152 height 19
type input "**********"
click at [174, 227] on input "text" at bounding box center [158, 225] width 152 height 19
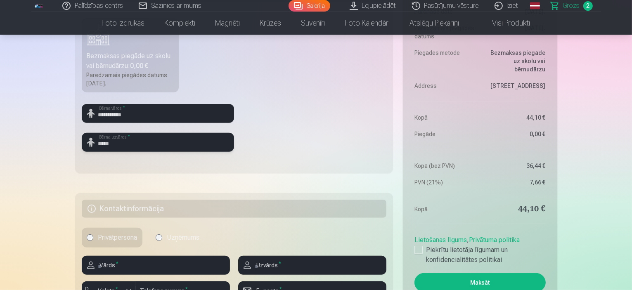
scroll to position [372, 0]
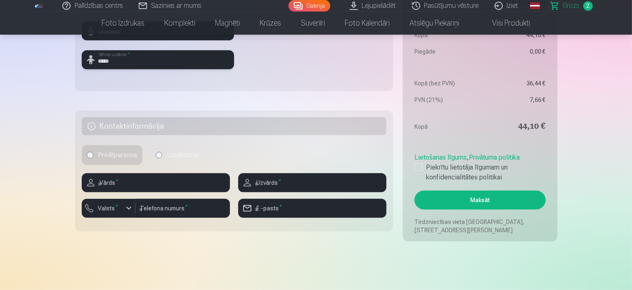
type input "*****"
click at [137, 187] on input "text" at bounding box center [156, 182] width 148 height 19
type input "*****"
click at [294, 185] on input "text" at bounding box center [312, 182] width 148 height 19
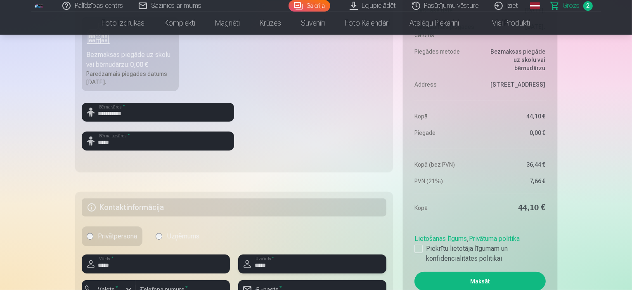
scroll to position [330, 0]
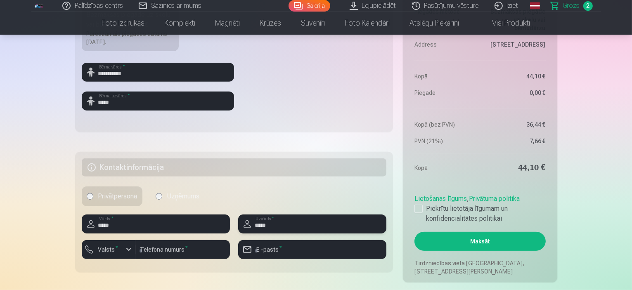
type input "*****"
click at [166, 251] on input "number" at bounding box center [182, 249] width 95 height 19
type input "********"
click at [309, 249] on input "email" at bounding box center [312, 249] width 148 height 19
type input "**********"
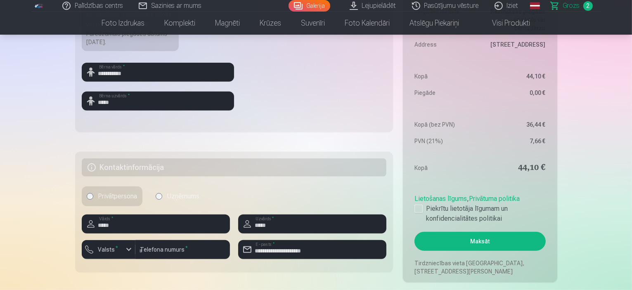
click at [327, 196] on div "Privātpersona Uzņēmums" at bounding box center [234, 197] width 305 height 20
click at [420, 207] on div at bounding box center [419, 209] width 8 height 8
click at [480, 211] on label "Piekrītu lietotāja līgumam un konfidencialitātes politikai" at bounding box center [480, 214] width 131 height 20
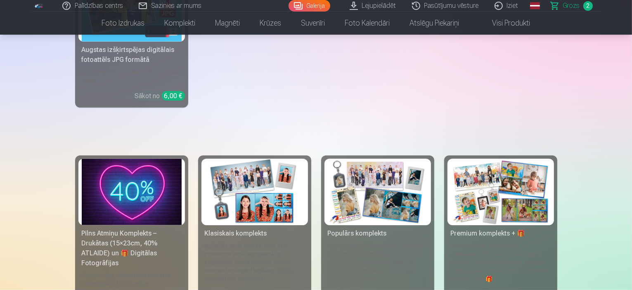
scroll to position [909, 0]
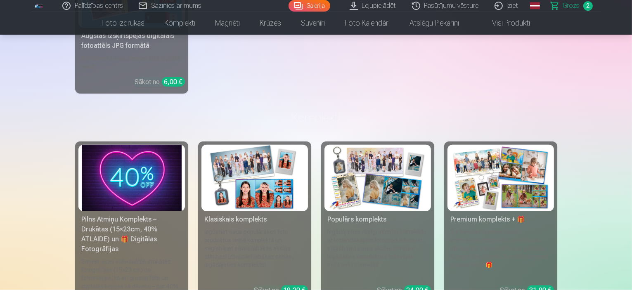
click at [231, 181] on img at bounding box center [255, 178] width 100 height 66
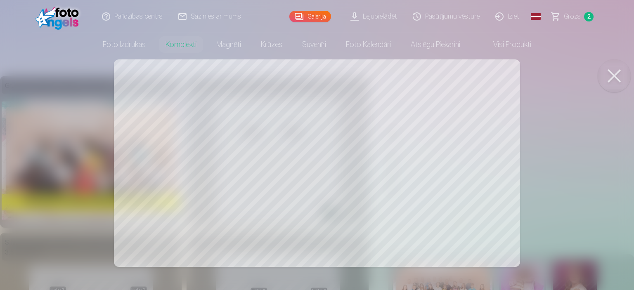
click at [568, 128] on div at bounding box center [317, 145] width 634 height 290
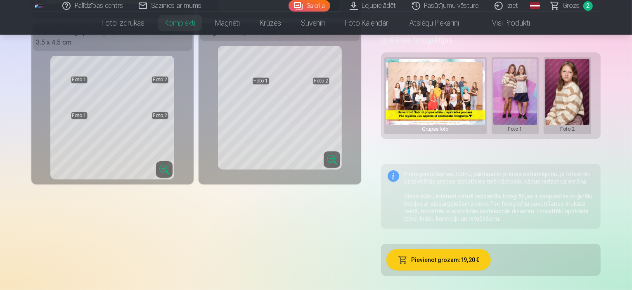
scroll to position [165, 0]
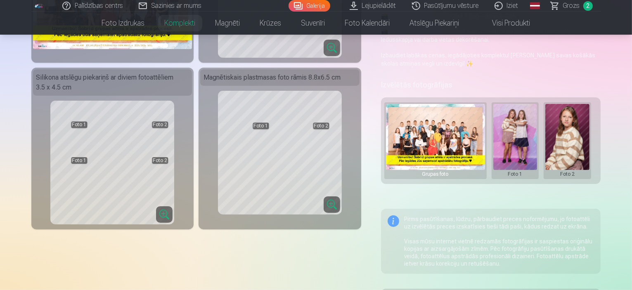
click at [525, 138] on button at bounding box center [516, 141] width 44 height 74
click at [525, 133] on button "Nomainiet foto" at bounding box center [521, 132] width 67 height 23
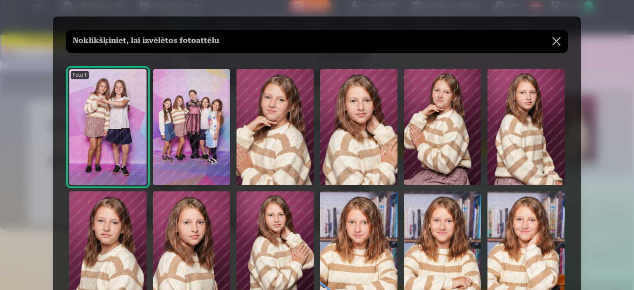
click at [365, 107] on img at bounding box center [359, 127] width 77 height 116
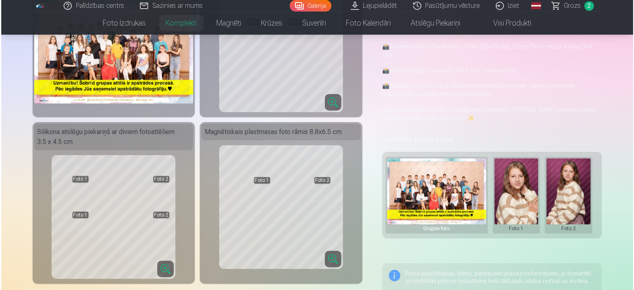
scroll to position [124, 0]
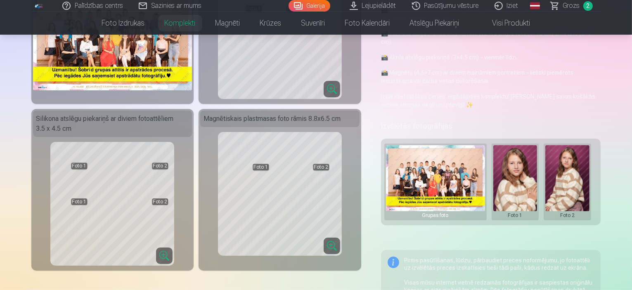
click at [570, 167] on button at bounding box center [568, 182] width 44 height 74
click at [570, 174] on button "Nomainiet foto" at bounding box center [573, 173] width 67 height 23
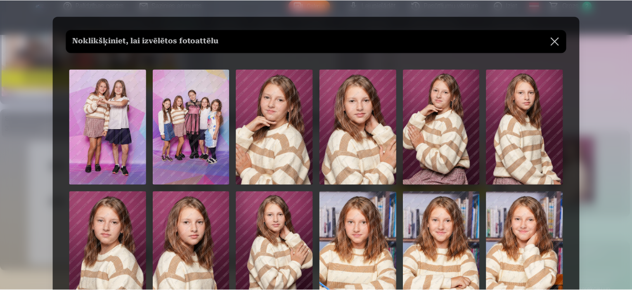
scroll to position [41, 0]
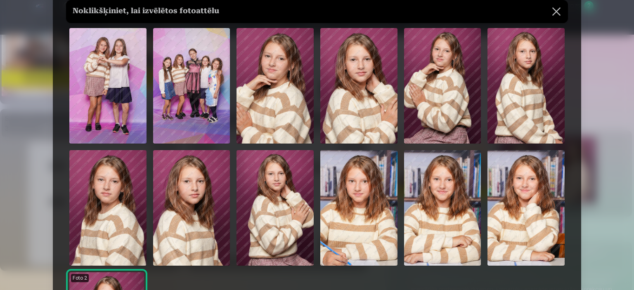
click at [281, 207] on img at bounding box center [275, 208] width 77 height 116
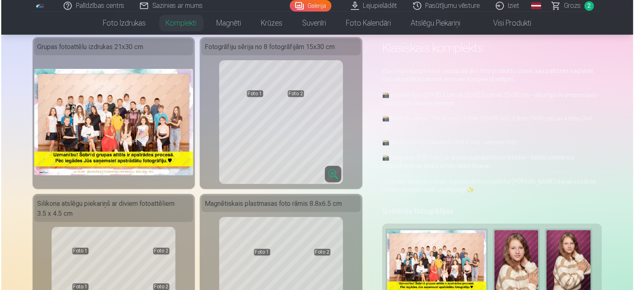
scroll to position [124, 0]
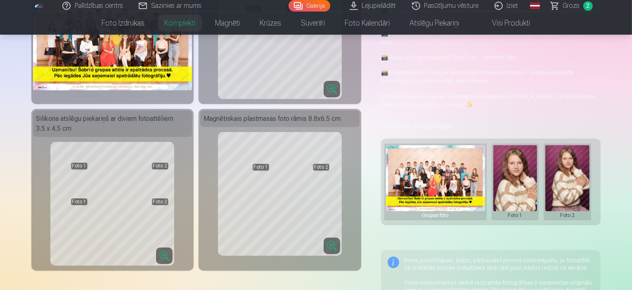
click at [582, 176] on button at bounding box center [568, 182] width 44 height 74
click at [581, 176] on button "Nomainiet foto" at bounding box center [573, 173] width 67 height 23
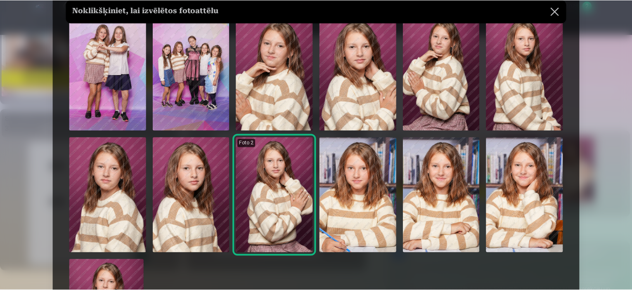
scroll to position [41, 0]
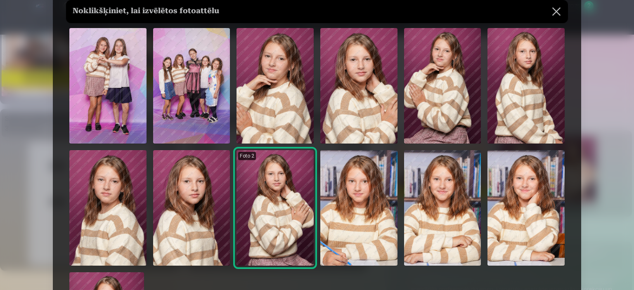
click at [511, 194] on img at bounding box center [526, 208] width 77 height 116
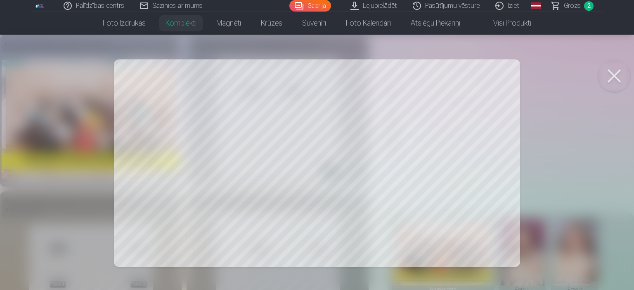
click at [554, 131] on div at bounding box center [317, 145] width 634 height 290
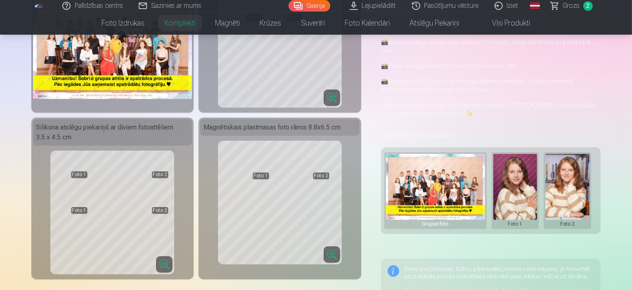
scroll to position [124, 0]
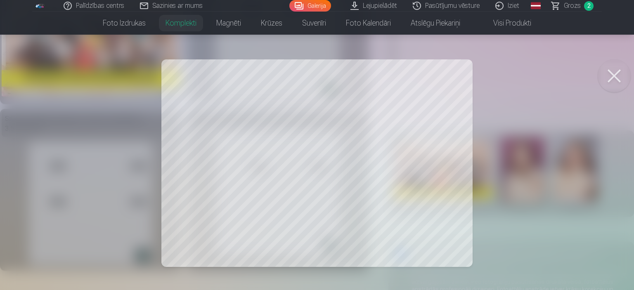
click at [511, 144] on div at bounding box center [317, 145] width 634 height 290
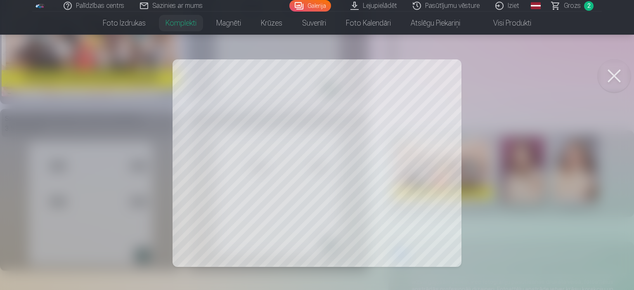
click at [508, 107] on div at bounding box center [317, 145] width 634 height 290
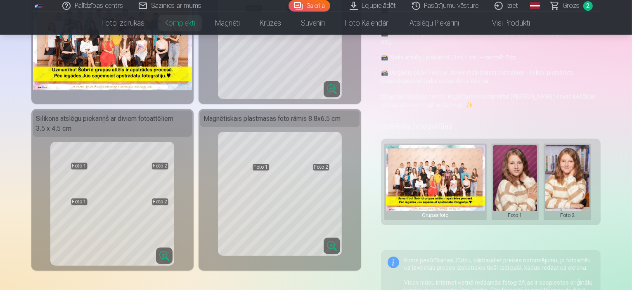
click at [413, 164] on img at bounding box center [435, 178] width 99 height 66
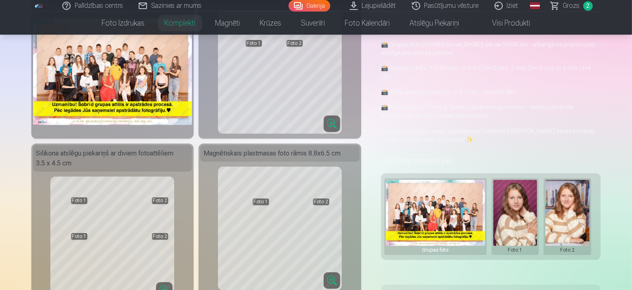
scroll to position [41, 0]
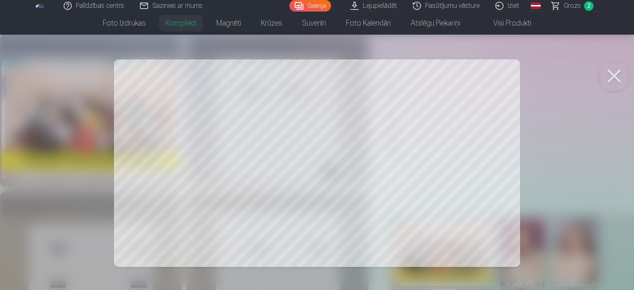
click at [551, 112] on div at bounding box center [317, 145] width 634 height 290
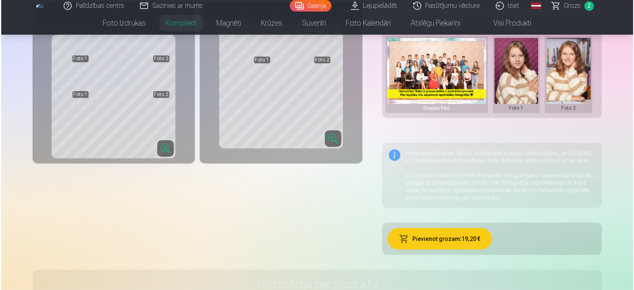
scroll to position [248, 0]
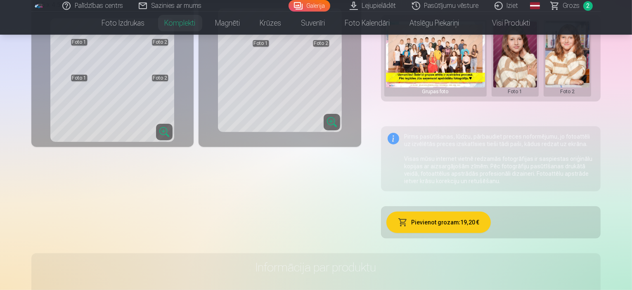
click at [430, 216] on button "Pievienot grozam : 19,20 €" at bounding box center [439, 222] width 104 height 21
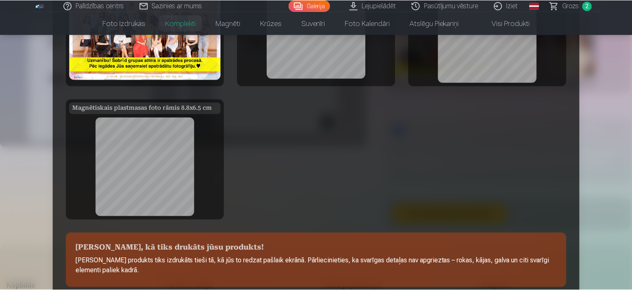
scroll to position [183, 0]
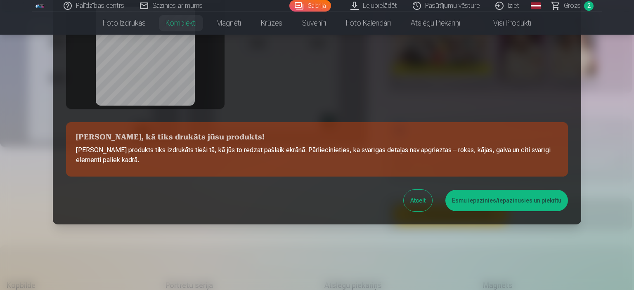
click at [492, 205] on button "Esmu iepazinies/iepazinusies un piekrītu" at bounding box center [507, 200] width 123 height 21
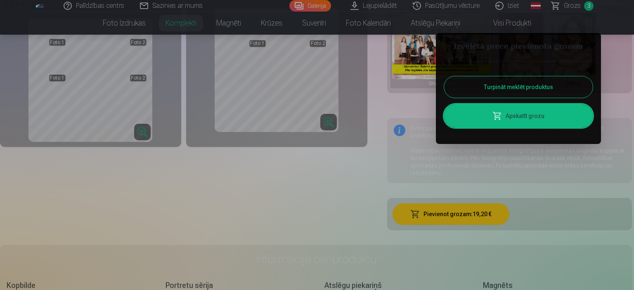
click at [511, 88] on button "Turpināt meklēt produktus" at bounding box center [518, 86] width 149 height 21
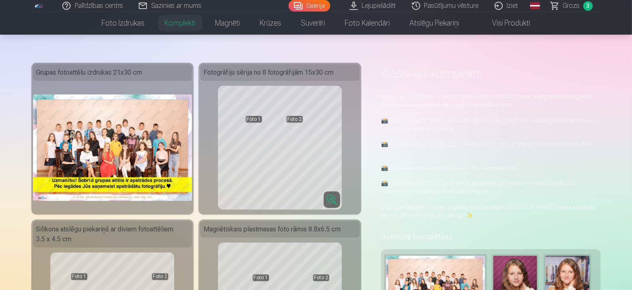
scroll to position [0, 0]
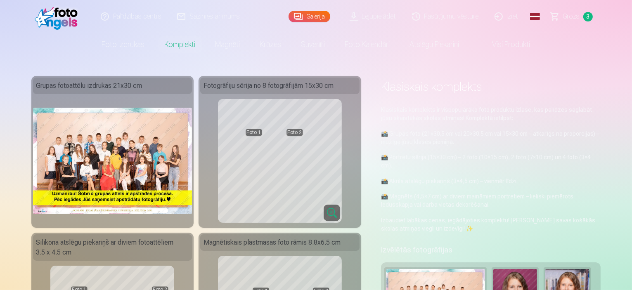
click at [563, 15] on link "Grozs 3" at bounding box center [573, 16] width 58 height 33
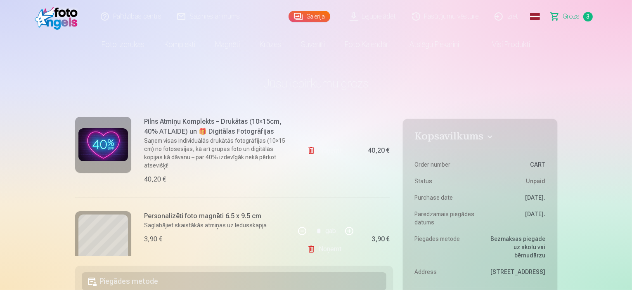
scroll to position [41, 0]
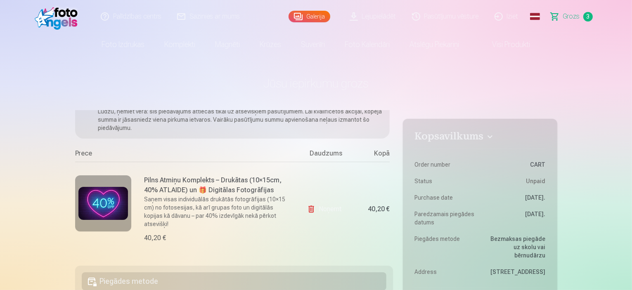
click at [319, 208] on link "Noņemt" at bounding box center [326, 209] width 38 height 17
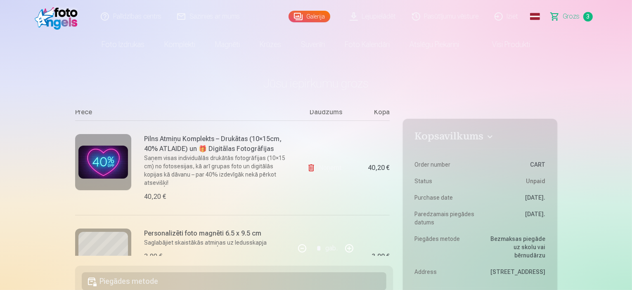
scroll to position [91, 0]
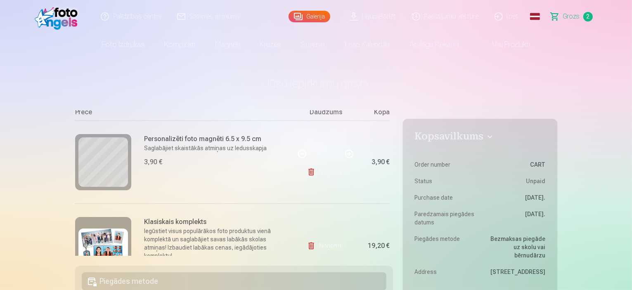
click at [325, 174] on link "Noņemt" at bounding box center [326, 172] width 38 height 17
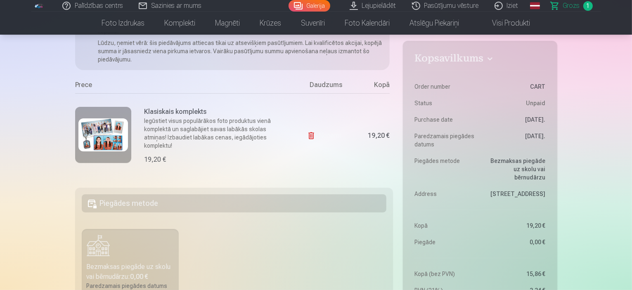
scroll to position [0, 0]
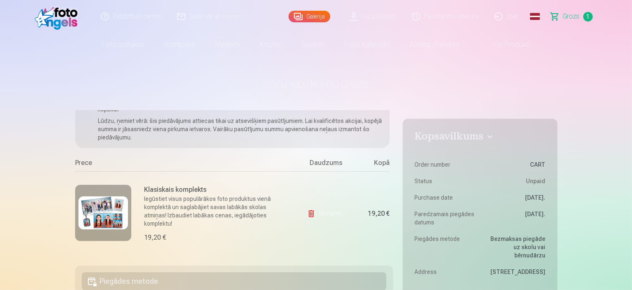
click at [100, 204] on img at bounding box center [103, 213] width 50 height 33
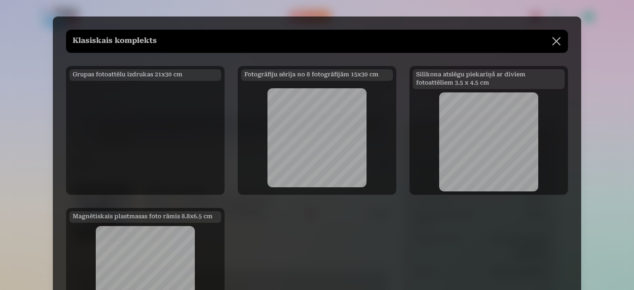
click at [600, 105] on div at bounding box center [317, 145] width 634 height 290
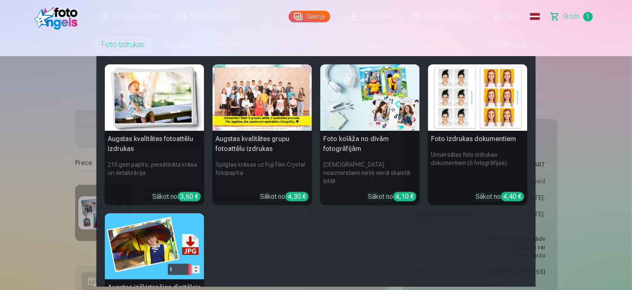
click at [145, 94] on img at bounding box center [155, 97] width 100 height 66
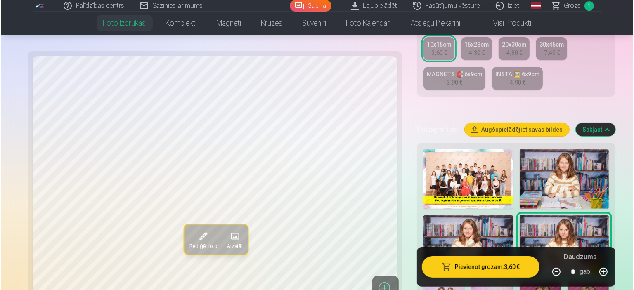
scroll to position [207, 0]
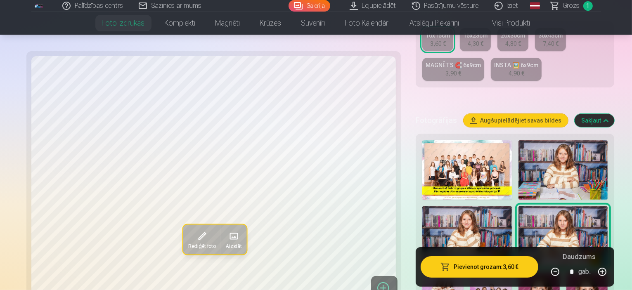
click at [471, 267] on button "Pievienot grozam : 3,60 €" at bounding box center [480, 266] width 118 height 21
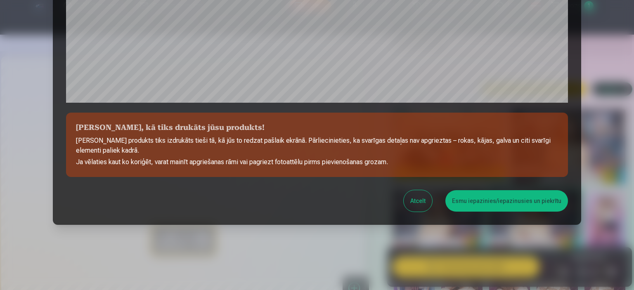
scroll to position [304, 0]
click at [512, 202] on button "Esmu iepazinies/iepazinusies un piekrītu" at bounding box center [507, 200] width 123 height 21
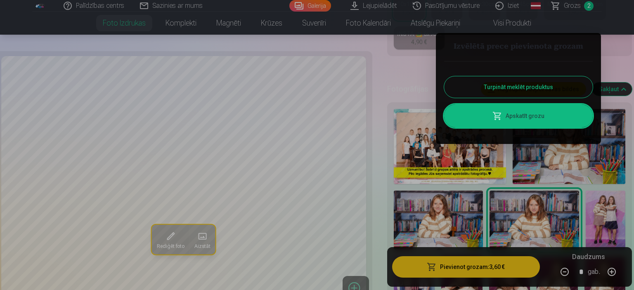
click at [549, 88] on button "Turpināt meklēt produktus" at bounding box center [518, 86] width 149 height 21
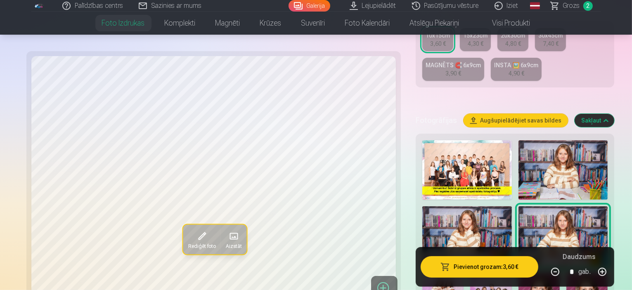
click at [552, 144] on img at bounding box center [564, 169] width 90 height 59
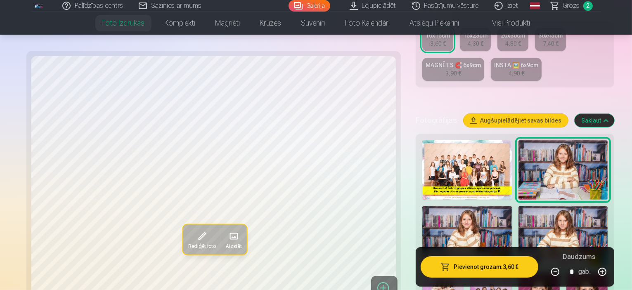
click at [475, 266] on button "Pievienot grozam : 3,60 €" at bounding box center [480, 266] width 118 height 21
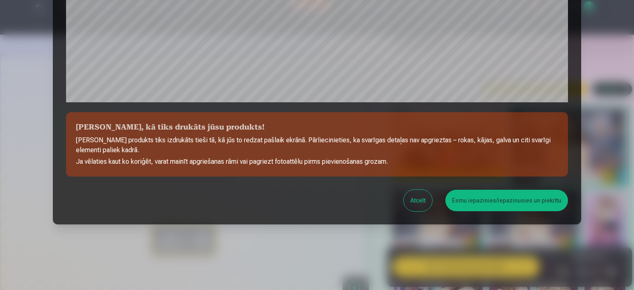
click at [509, 201] on button "Esmu iepazinies/iepazinusies un piekrītu" at bounding box center [507, 200] width 123 height 21
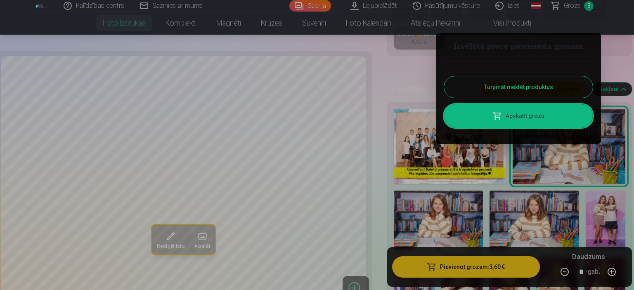
click at [496, 80] on button "Turpināt meklēt produktus" at bounding box center [518, 86] width 149 height 21
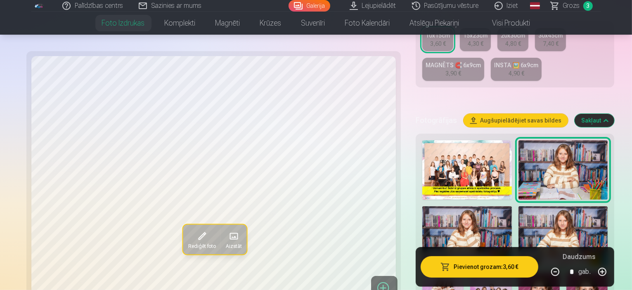
click at [453, 215] on img at bounding box center [467, 236] width 89 height 59
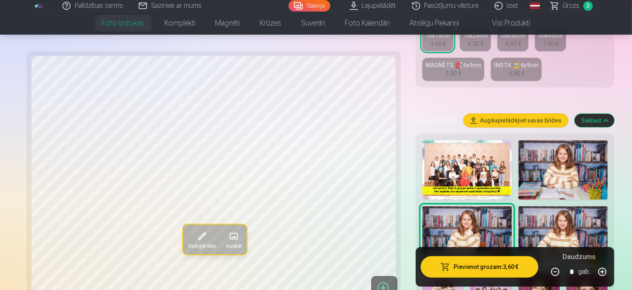
click at [459, 271] on button "Pievienot grozam : 3,60 €" at bounding box center [480, 266] width 118 height 21
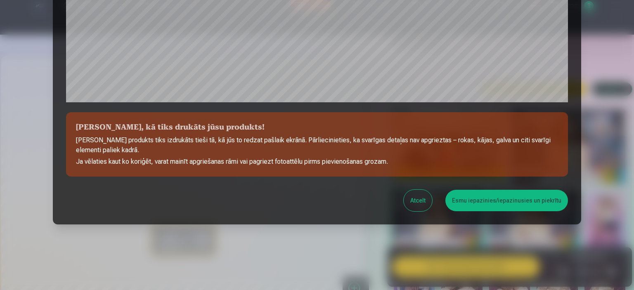
click at [479, 201] on button "Esmu iepazinies/iepazinusies un piekrītu" at bounding box center [507, 200] width 123 height 21
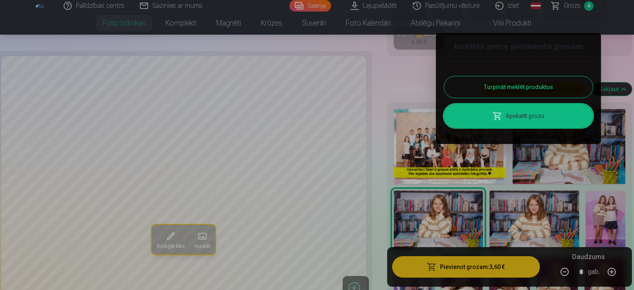
click at [528, 82] on button "Turpināt meklēt produktus" at bounding box center [518, 86] width 149 height 21
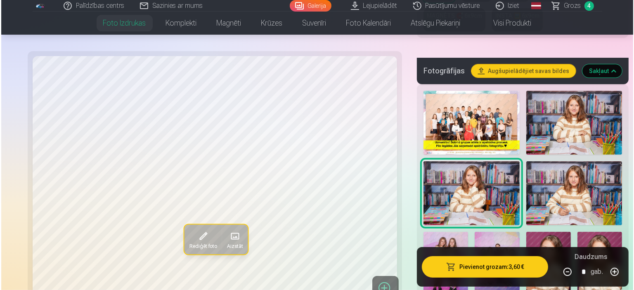
scroll to position [289, 0]
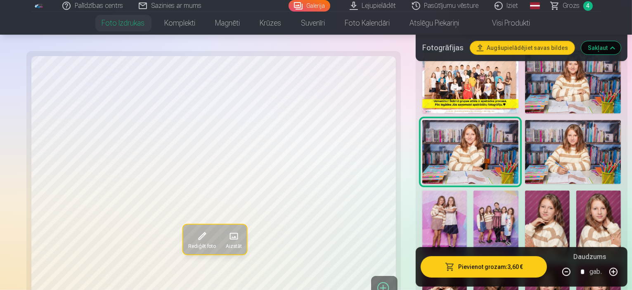
click at [467, 191] on img at bounding box center [445, 224] width 45 height 67
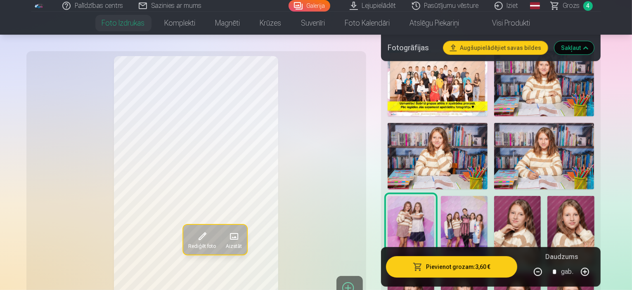
click at [473, 269] on button "Pievienot grozam : 3,60 €" at bounding box center [452, 266] width 132 height 21
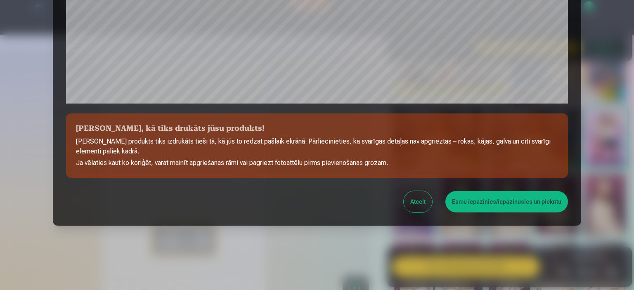
scroll to position [304, 0]
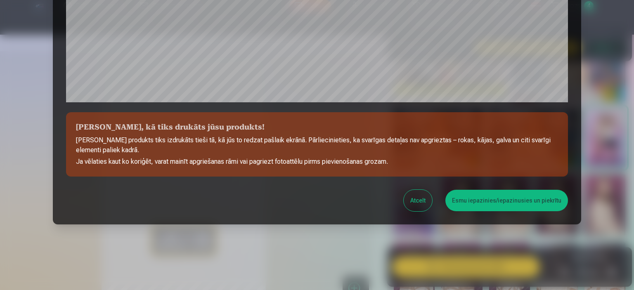
click at [487, 208] on button "Esmu iepazinies/iepazinusies un piekrītu" at bounding box center [507, 200] width 123 height 21
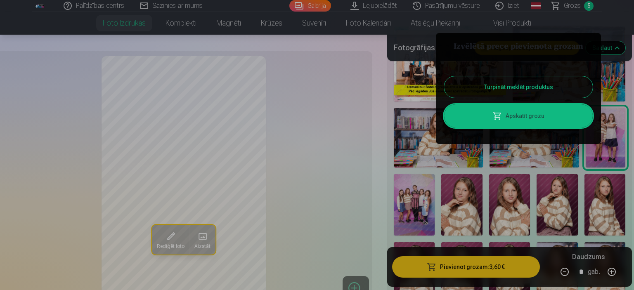
click at [530, 85] on button "Turpināt meklēt produktus" at bounding box center [518, 86] width 149 height 21
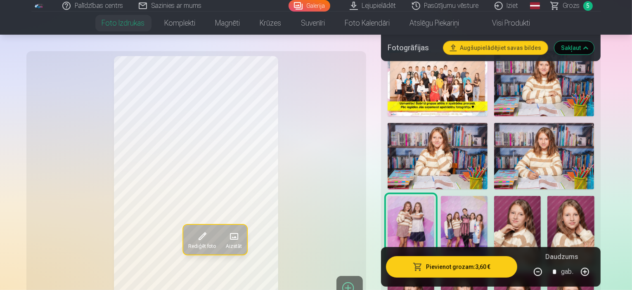
click at [441, 196] on img at bounding box center [464, 231] width 47 height 70
click at [454, 272] on button "Pievienot grozam : 3,60 €" at bounding box center [452, 266] width 132 height 21
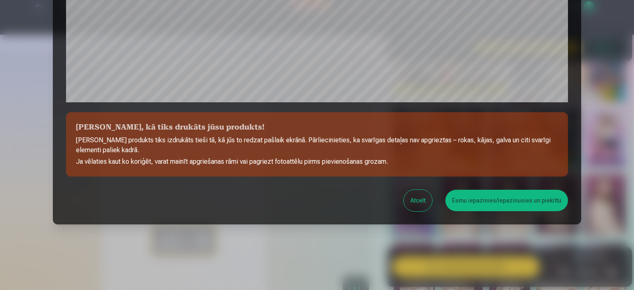
click at [477, 203] on button "Esmu iepazinies/iepazinusies un piekrītu" at bounding box center [507, 200] width 123 height 21
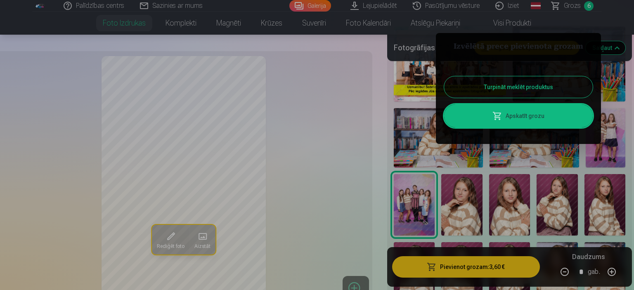
click at [499, 84] on button "Turpināt meklēt produktus" at bounding box center [518, 86] width 149 height 21
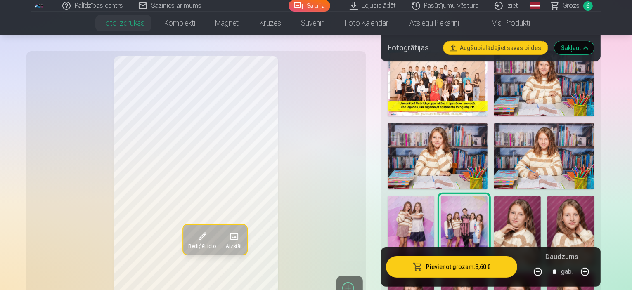
click at [361, 145] on div "Rediģēt foto Aizstāt" at bounding box center [196, 178] width 330 height 245
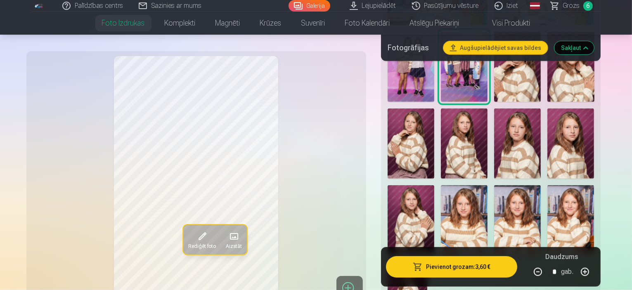
scroll to position [454, 0]
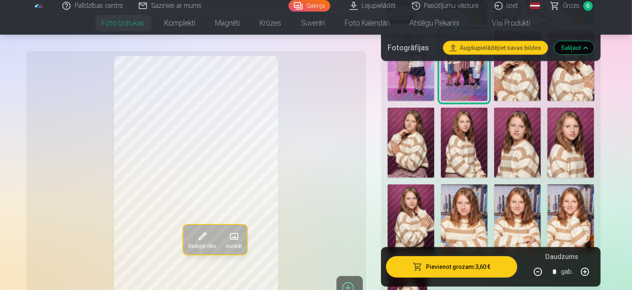
click at [488, 185] on img at bounding box center [464, 220] width 47 height 70
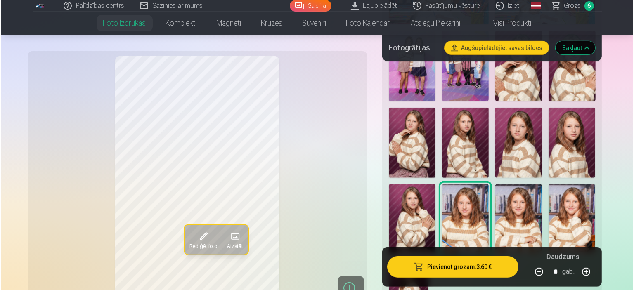
scroll to position [496, 0]
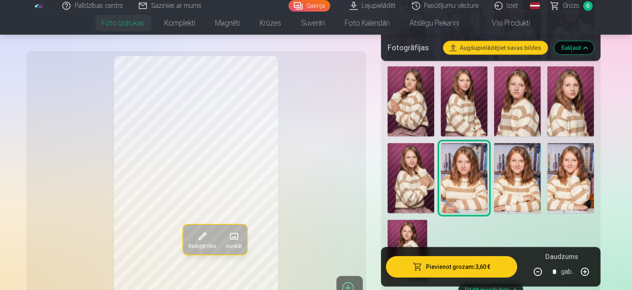
click at [483, 270] on button "Pievienot grozam : 3,60 €" at bounding box center [452, 266] width 132 height 21
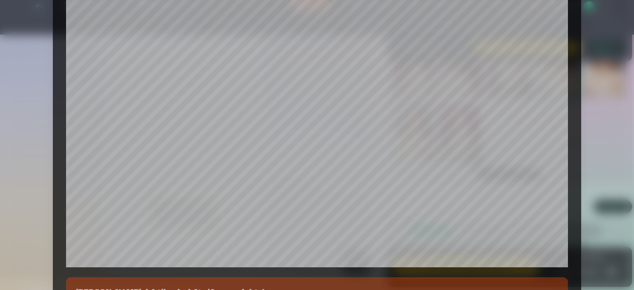
scroll to position [263, 0]
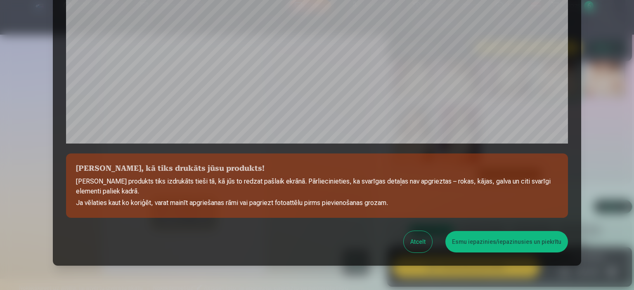
click at [506, 241] on button "Esmu iepazinies/iepazinusies un piekrītu" at bounding box center [507, 241] width 123 height 21
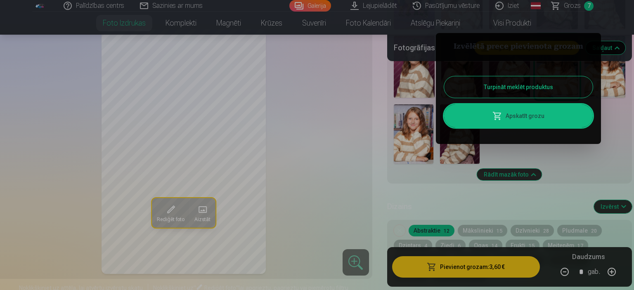
click at [626, 150] on div at bounding box center [317, 145] width 634 height 290
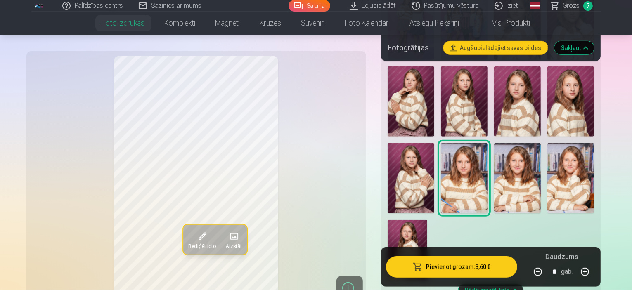
click at [541, 143] on img at bounding box center [517, 178] width 47 height 70
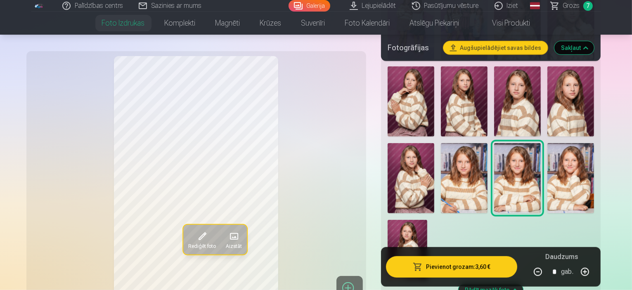
click at [477, 272] on button "Pievienot grozam : 3,60 €" at bounding box center [452, 266] width 132 height 21
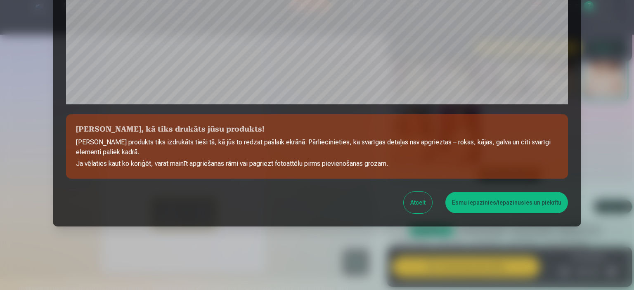
scroll to position [304, 0]
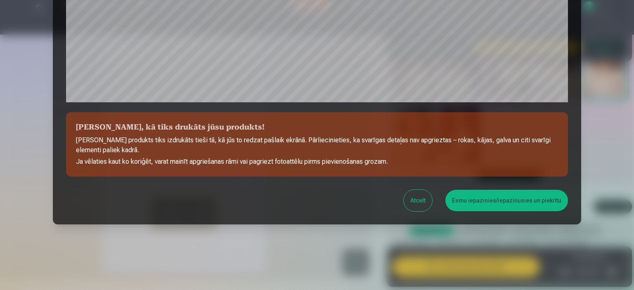
click at [484, 200] on button "Esmu iepazinies/iepazinusies un piekrītu" at bounding box center [507, 200] width 123 height 21
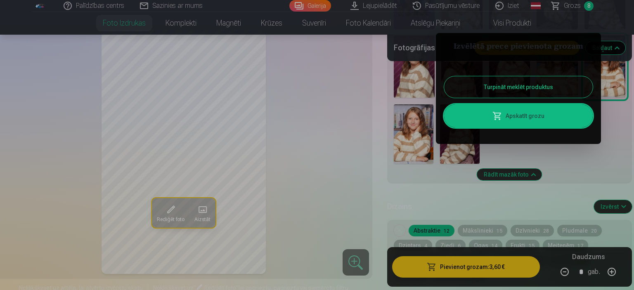
click at [543, 84] on button "Turpināt meklēt produktus" at bounding box center [518, 86] width 149 height 21
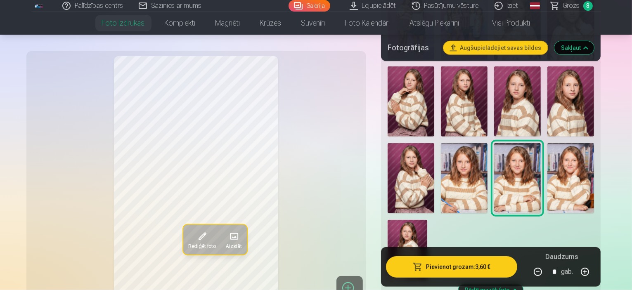
click at [548, 143] on img at bounding box center [571, 178] width 47 height 70
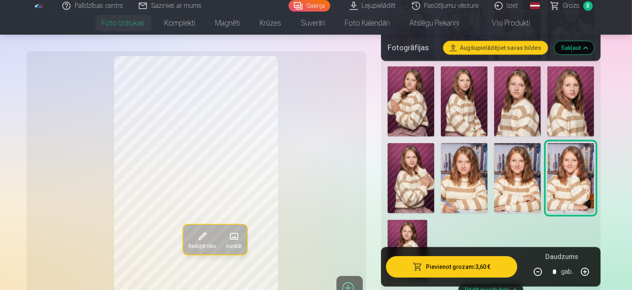
click at [473, 270] on button "Pievienot grozam : 3,60 €" at bounding box center [452, 266] width 132 height 21
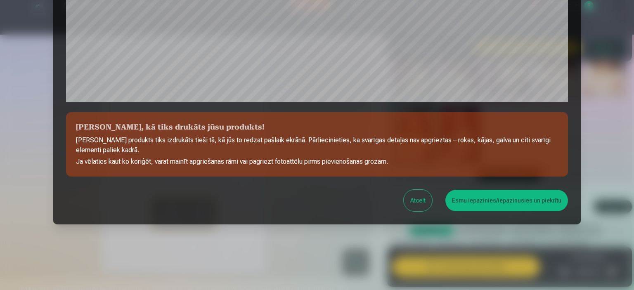
click at [477, 203] on button "Esmu iepazinies/iepazinusies un piekrītu" at bounding box center [507, 200] width 123 height 21
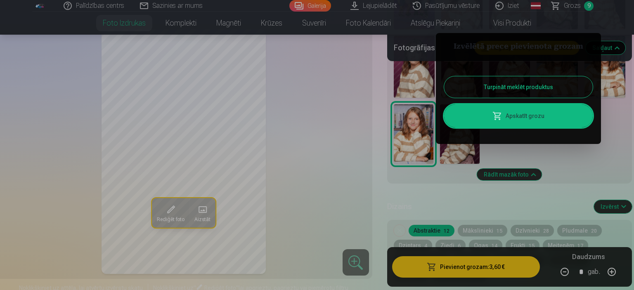
click at [511, 85] on button "Turpināt meklēt produktus" at bounding box center [518, 86] width 149 height 21
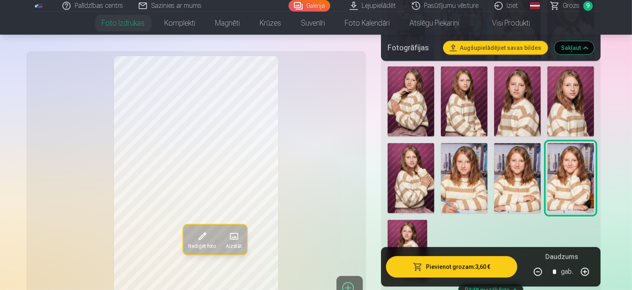
click at [427, 220] on img at bounding box center [408, 249] width 40 height 59
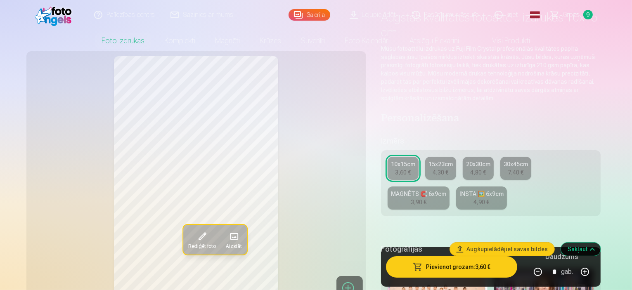
scroll to position [0, 0]
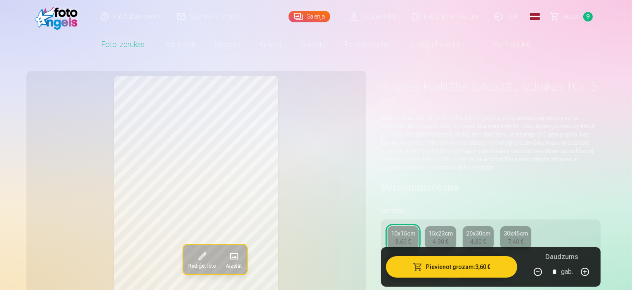
click at [567, 19] on span "Grozs" at bounding box center [571, 17] width 17 height 10
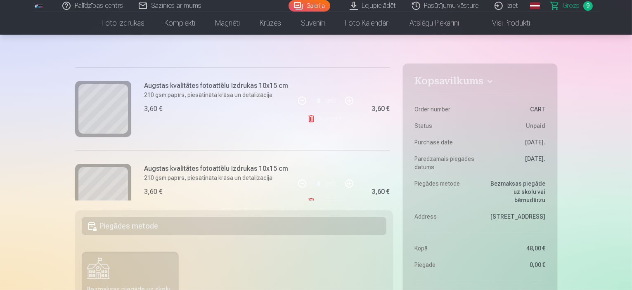
scroll to position [41, 0]
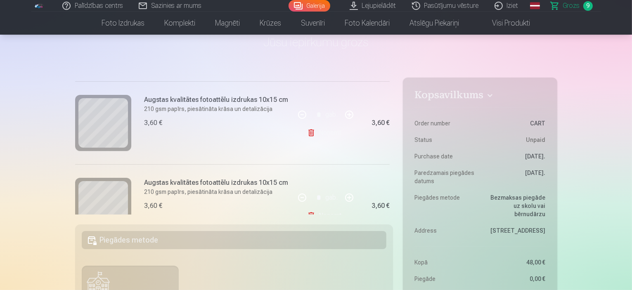
click at [319, 132] on link "Noņemt" at bounding box center [326, 133] width 38 height 17
click at [325, 132] on link "Noņemt" at bounding box center [326, 133] width 38 height 17
click at [319, 132] on link "Noņemt" at bounding box center [326, 133] width 38 height 17
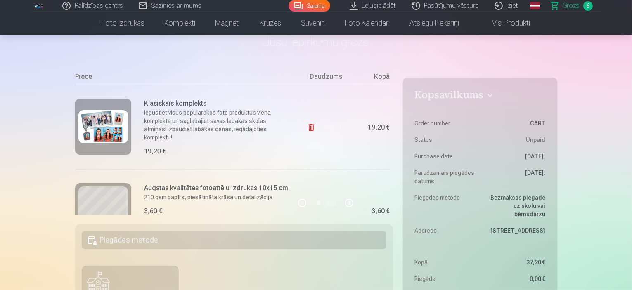
scroll to position [75, 0]
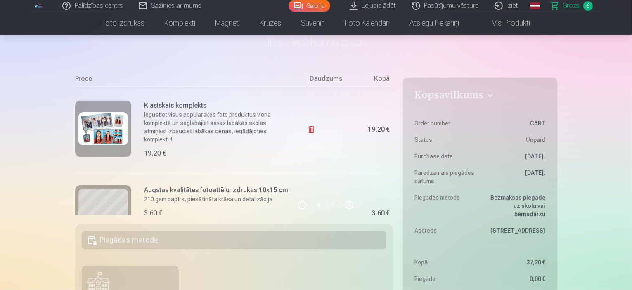
click at [116, 126] on img at bounding box center [103, 128] width 50 height 33
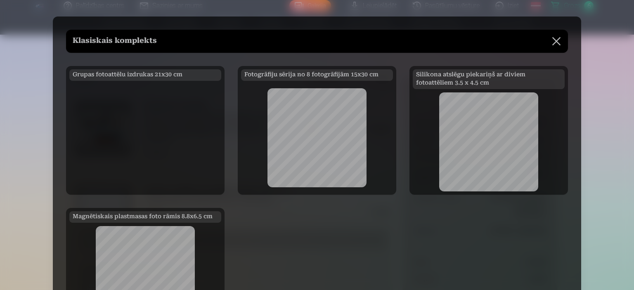
click at [596, 109] on div at bounding box center [317, 145] width 634 height 290
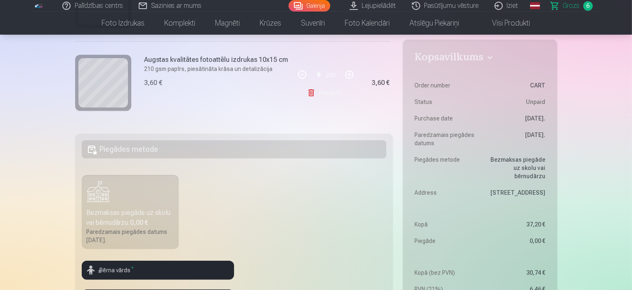
scroll to position [0, 0]
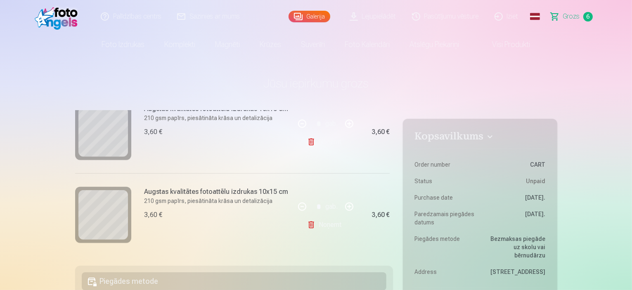
click at [374, 18] on link "Lejupielādēt" at bounding box center [373, 16] width 62 height 33
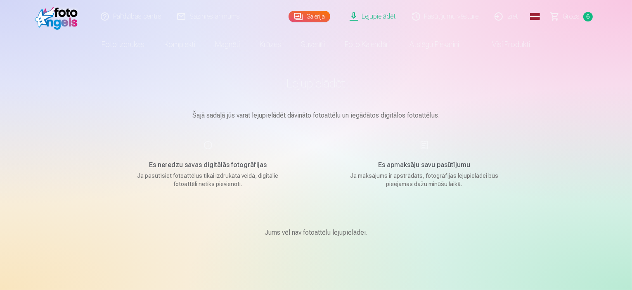
click at [560, 14] on link "Grozs 6" at bounding box center [573, 16] width 58 height 33
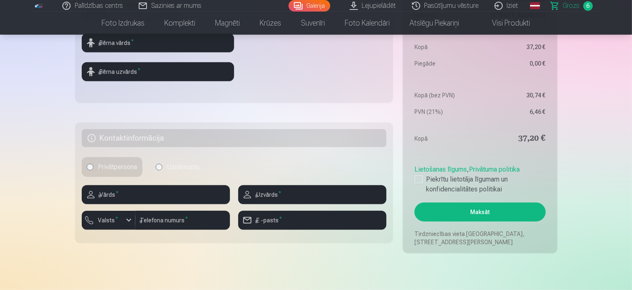
scroll to position [372, 0]
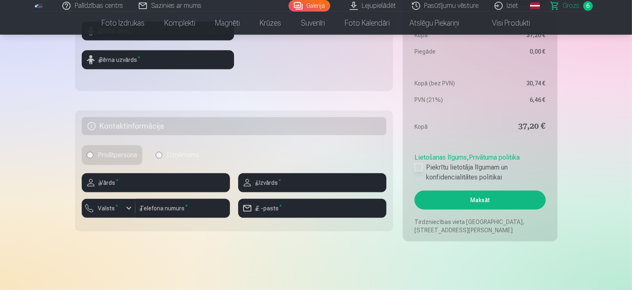
click at [419, 167] on div at bounding box center [419, 168] width 8 height 8
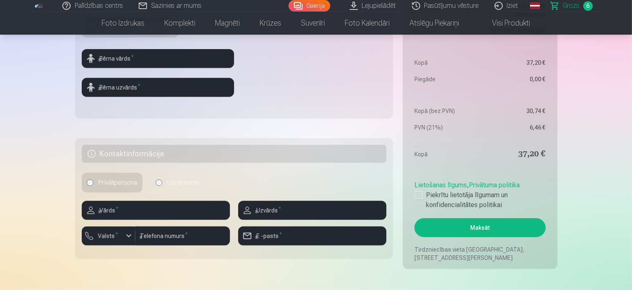
scroll to position [330, 0]
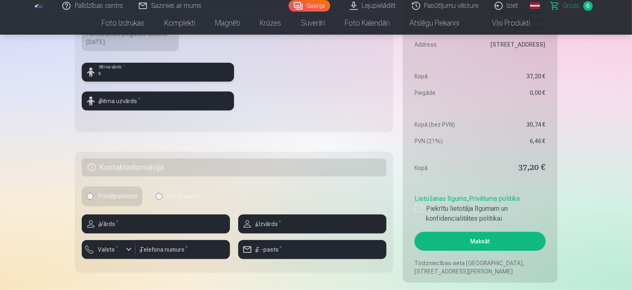
click at [147, 71] on input "text" at bounding box center [158, 72] width 152 height 19
type input "**********"
click at [154, 102] on input "text" at bounding box center [158, 101] width 152 height 19
type input "*****"
click at [228, 120] on fieldset "**********" at bounding box center [234, 34] width 318 height 197
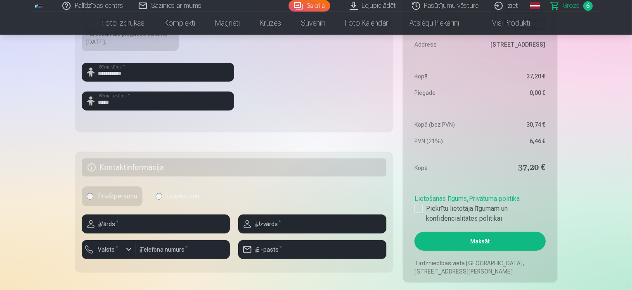
scroll to position [413, 0]
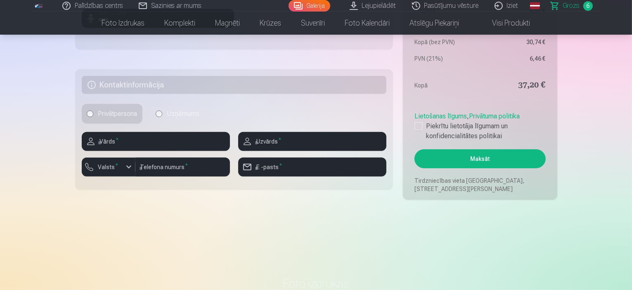
click at [167, 111] on label "Uzņēmums" at bounding box center [178, 114] width 54 height 20
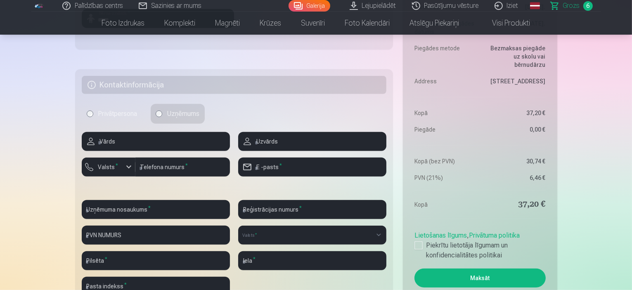
click at [116, 112] on label "Privātpersona" at bounding box center [112, 114] width 61 height 20
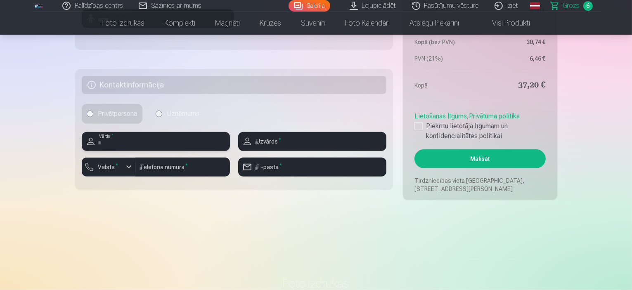
click at [139, 142] on input "text" at bounding box center [156, 141] width 148 height 19
type input "*****"
click at [283, 145] on input "text" at bounding box center [312, 141] width 148 height 19
type input "*****"
click at [179, 170] on input "number" at bounding box center [182, 167] width 95 height 19
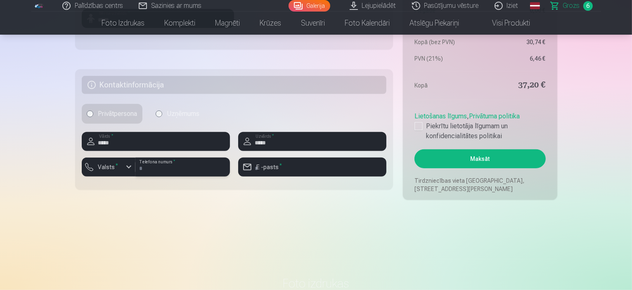
type input "********"
click at [303, 166] on input "email" at bounding box center [312, 167] width 148 height 19
type input "**********"
click at [418, 124] on div at bounding box center [419, 126] width 8 height 8
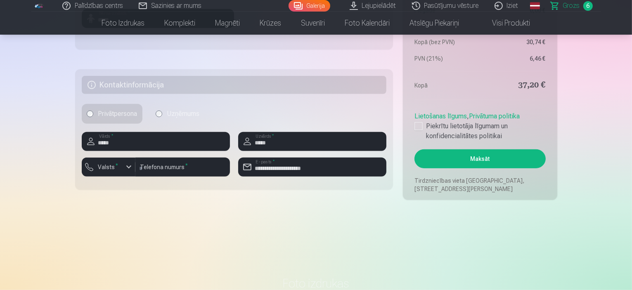
click at [438, 118] on link "Lietošanas līgums" at bounding box center [441, 116] width 52 height 8
click at [533, 155] on button "Maksāt" at bounding box center [480, 159] width 131 height 19
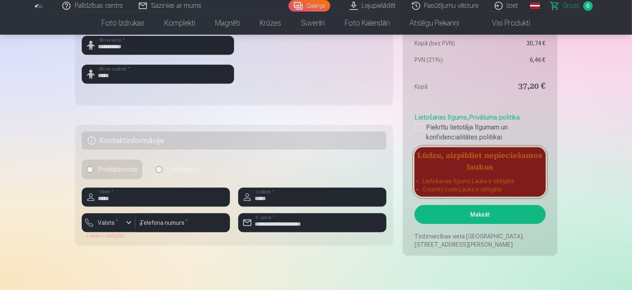
scroll to position [372, 0]
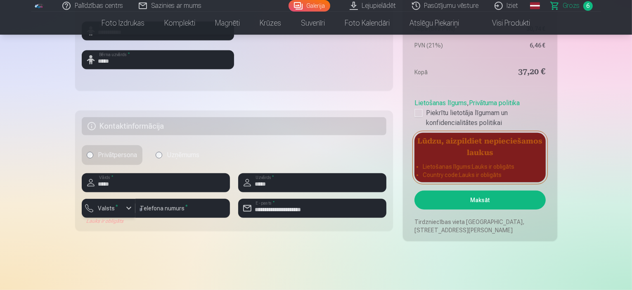
click at [128, 209] on div "button" at bounding box center [129, 209] width 10 height 10
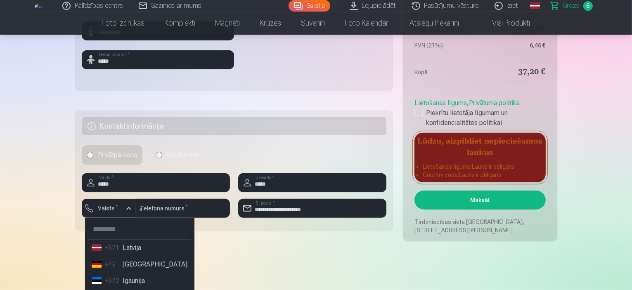
click at [132, 249] on li "+371 Latvija" at bounding box center [139, 248] width 103 height 17
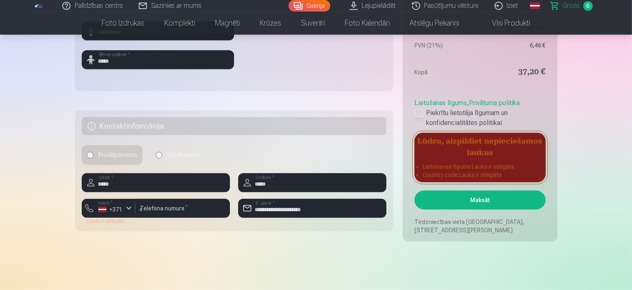
click at [421, 113] on div at bounding box center [419, 113] width 8 height 8
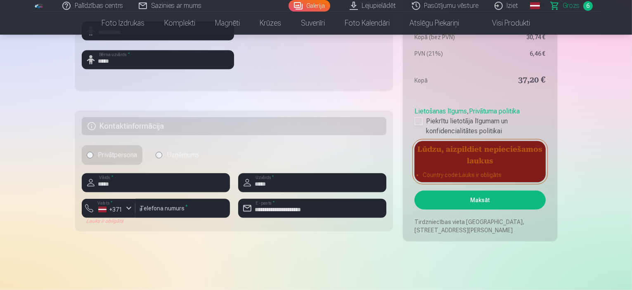
click at [313, 140] on fieldset "**********" at bounding box center [234, 171] width 318 height 121
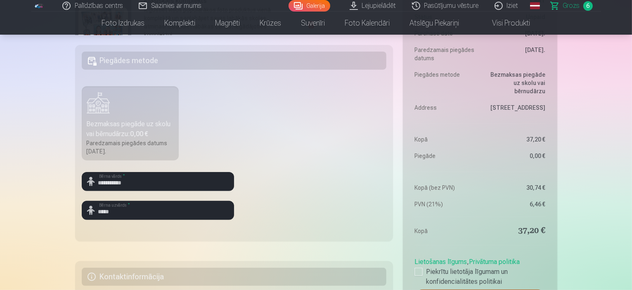
scroll to position [207, 0]
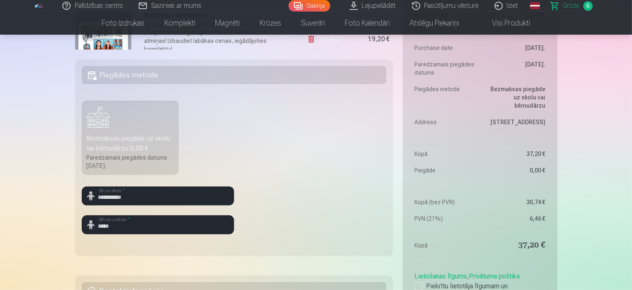
click at [157, 77] on h5 "Piegādes metode" at bounding box center [234, 75] width 305 height 18
click at [125, 130] on label "Bezmaksas piegāde uz skolu vai bērnudārzu : 0,00 € Paredzamais piegādes datums …" at bounding box center [130, 138] width 97 height 74
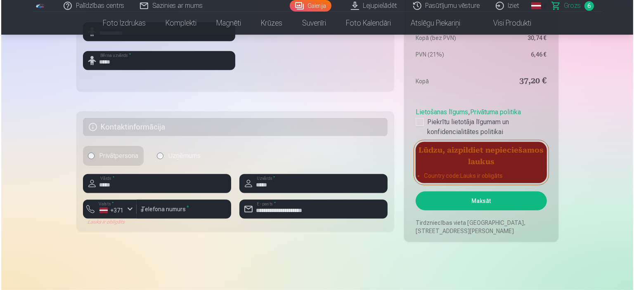
scroll to position [372, 0]
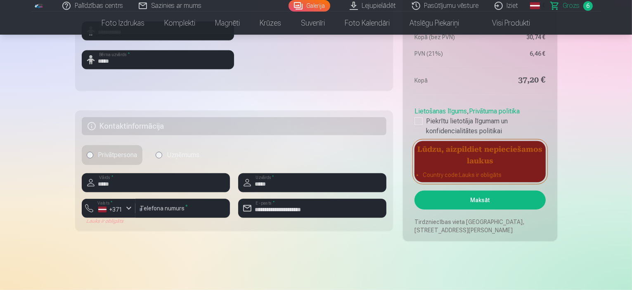
click at [213, 224] on div at bounding box center [182, 221] width 95 height 7
click at [463, 205] on button "Maksāt" at bounding box center [480, 200] width 131 height 19
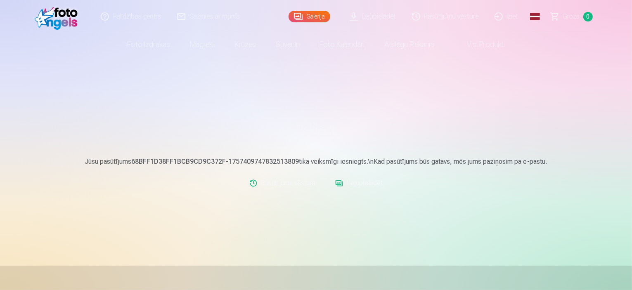
click at [367, 21] on link "Lejupielādēt" at bounding box center [373, 16] width 62 height 33
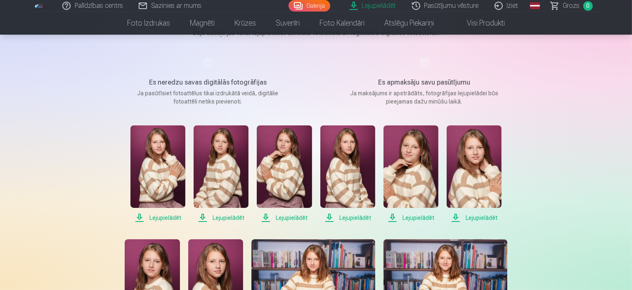
scroll to position [124, 0]
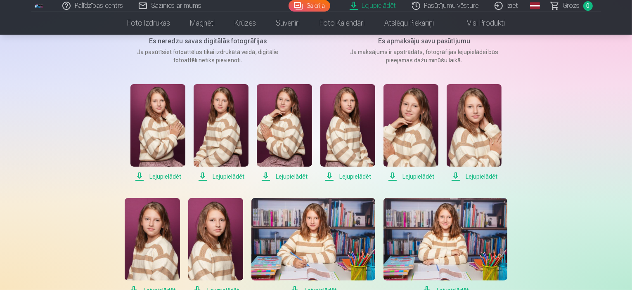
click at [157, 178] on span "Lejupielādēt" at bounding box center [158, 177] width 55 height 10
click at [230, 176] on span "Lejupielādēt" at bounding box center [221, 177] width 55 height 10
click at [289, 176] on span "Lejupielādēt" at bounding box center [284, 177] width 55 height 10
click at [354, 178] on span "Lejupielādēt" at bounding box center [348, 177] width 55 height 10
click at [418, 176] on span "Lejupielādēt" at bounding box center [411, 177] width 55 height 10
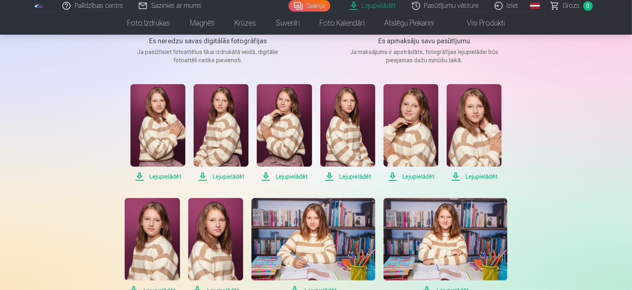
click at [476, 175] on span "Lejupielādēt" at bounding box center [474, 177] width 55 height 10
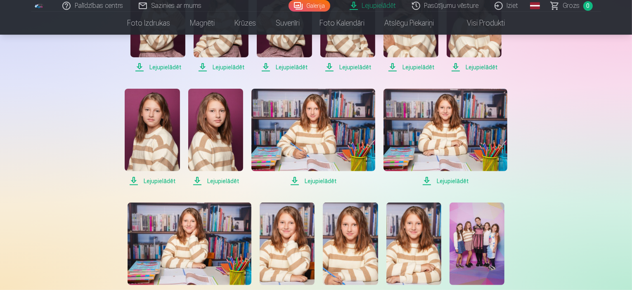
scroll to position [248, 0]
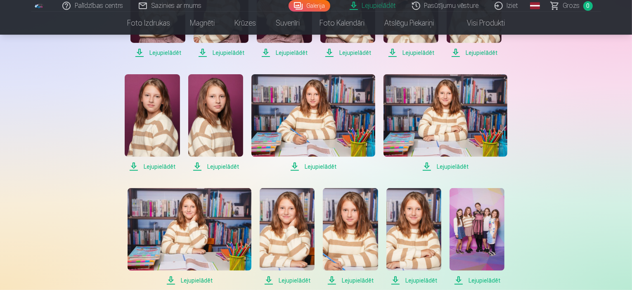
click at [162, 167] on span "Lejupielādēt" at bounding box center [152, 167] width 55 height 10
click at [223, 166] on span "Lejupielādēt" at bounding box center [215, 167] width 55 height 10
click at [324, 165] on span "Lejupielādēt" at bounding box center [314, 167] width 124 height 10
click at [456, 167] on span "Lejupielādēt" at bounding box center [446, 167] width 124 height 10
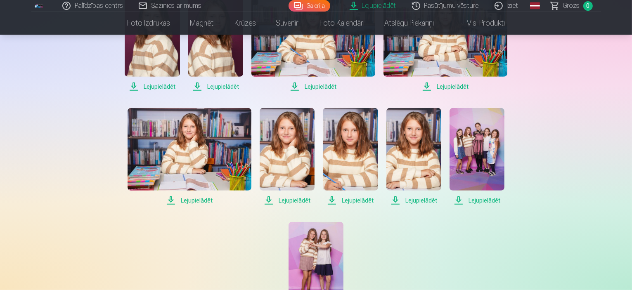
scroll to position [330, 0]
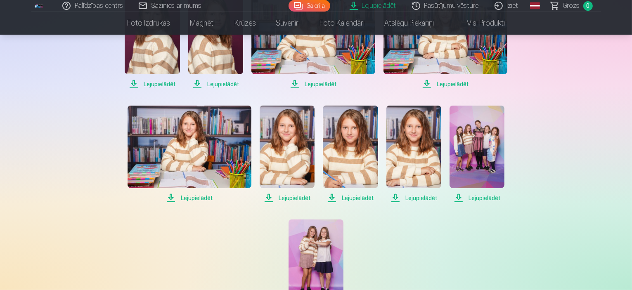
click at [206, 198] on span "Lejupielādēt" at bounding box center [190, 198] width 124 height 10
click at [300, 197] on span "Lejupielādēt" at bounding box center [287, 198] width 55 height 10
click at [365, 198] on span "Lejupielādēt" at bounding box center [350, 198] width 55 height 10
click at [423, 198] on span "Lejupielādēt" at bounding box center [414, 198] width 55 height 10
click at [477, 197] on span "Lejupielādēt" at bounding box center [477, 198] width 55 height 10
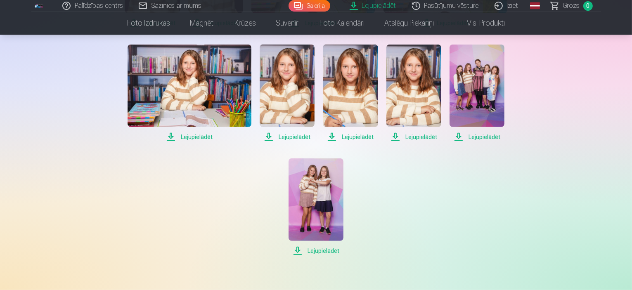
scroll to position [413, 0]
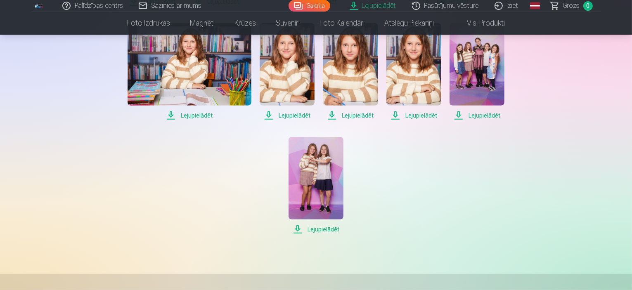
click at [477, 117] on span "Lejupielādēt" at bounding box center [477, 116] width 55 height 10
click at [331, 232] on span "Lejupielādēt" at bounding box center [316, 230] width 55 height 10
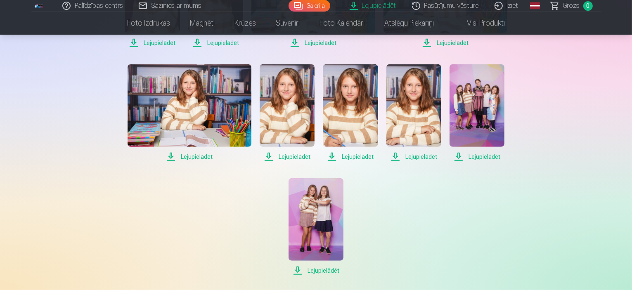
click at [477, 157] on span "Lejupielādēt" at bounding box center [477, 157] width 55 height 10
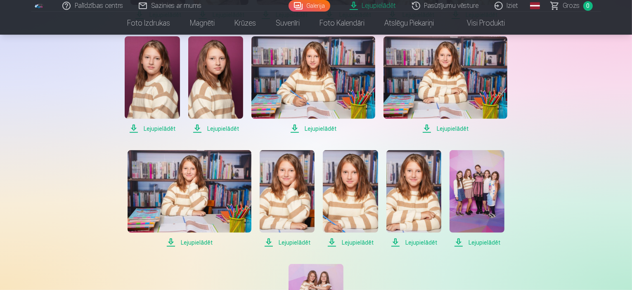
scroll to position [330, 0]
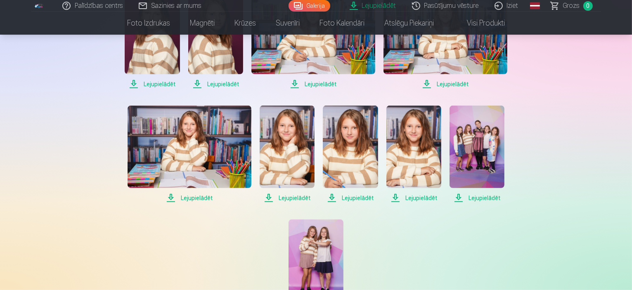
click at [472, 167] on img at bounding box center [477, 147] width 55 height 83
click at [476, 201] on span "Lejupielādēt" at bounding box center [477, 198] width 55 height 10
click at [487, 198] on span "Lejupielādēt" at bounding box center [477, 198] width 55 height 10
click at [419, 201] on span "Lejupielādēt" at bounding box center [414, 198] width 55 height 10
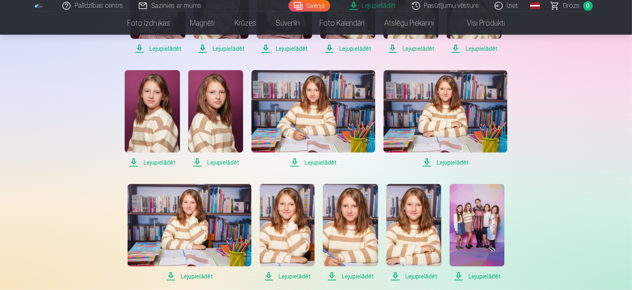
scroll to position [372, 0]
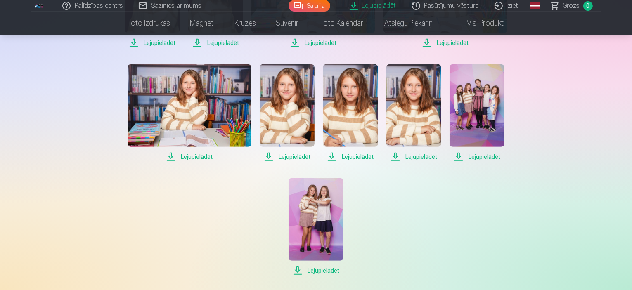
click at [474, 104] on img at bounding box center [477, 105] width 55 height 83
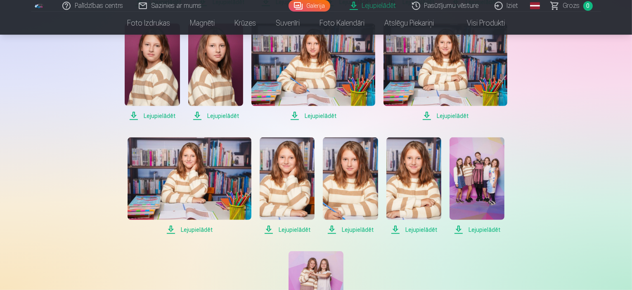
scroll to position [207, 0]
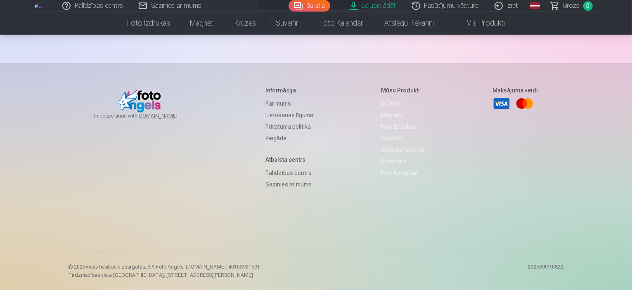
scroll to position [417, 0]
click at [312, 24] on span "Lejupielādēt" at bounding box center [284, 19] width 55 height 10
